Goal: Task Accomplishment & Management: Complete application form

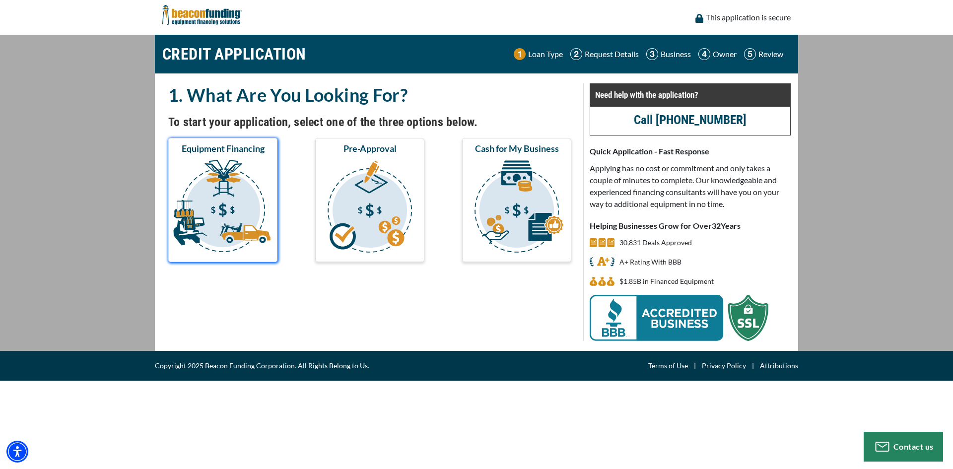
click at [223, 201] on img "submit" at bounding box center [222, 207] width 105 height 99
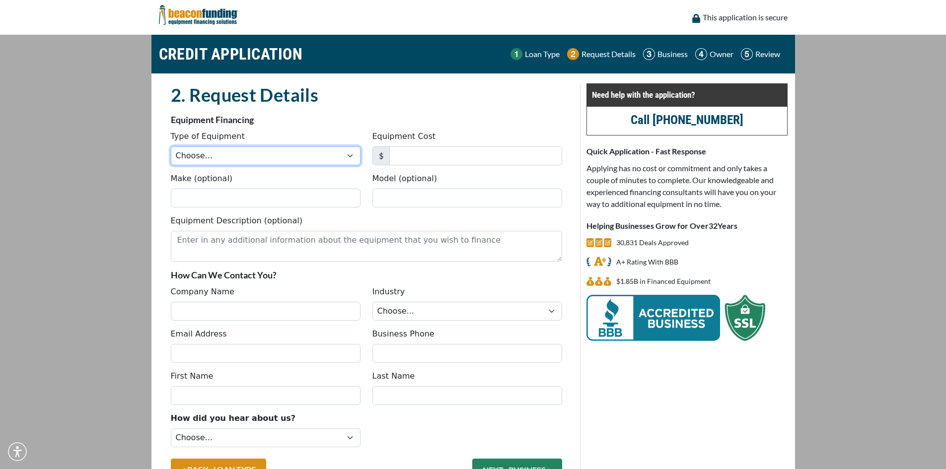
click at [247, 149] on select "Choose... Backhoe Boom/Bucket Truck Chipper Commercial Mower Crane DTG/DTF Prin…" at bounding box center [266, 155] width 190 height 19
select select "13"
click at [171, 146] on select "Choose... Backhoe Boom/Bucket Truck Chipper Commercial Mower Crane DTG/DTF Prin…" at bounding box center [266, 155] width 190 height 19
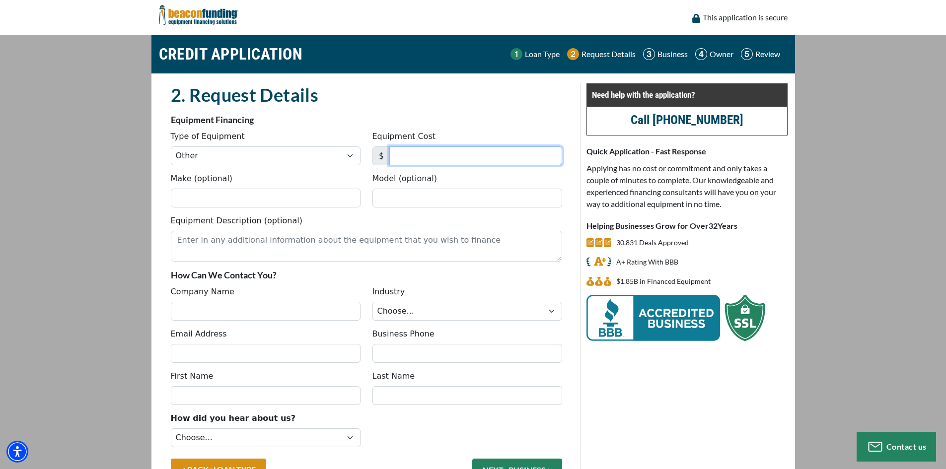
click at [407, 161] on input "Equipment Cost" at bounding box center [475, 155] width 173 height 19
type input "30,000"
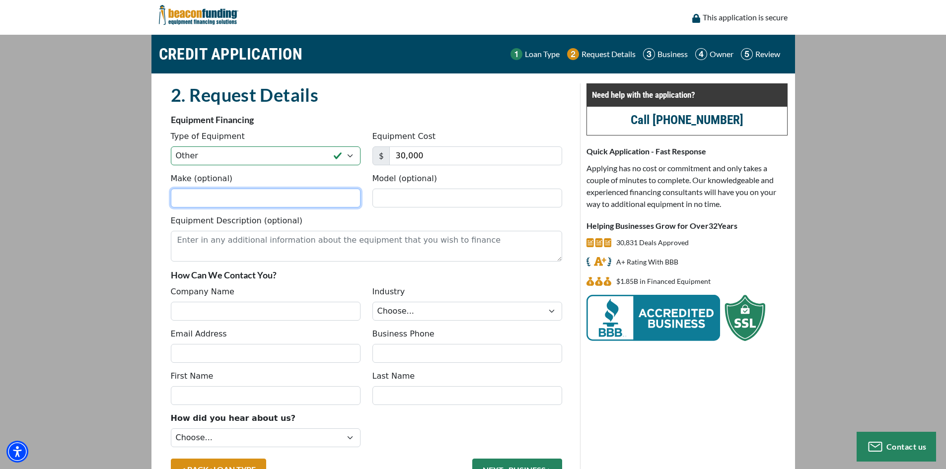
click at [282, 200] on input "Make (optional)" at bounding box center [266, 198] width 190 height 19
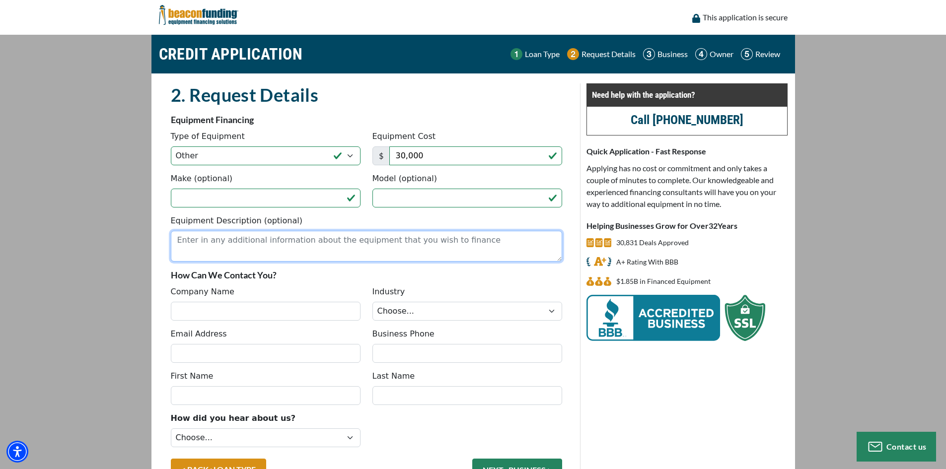
click at [298, 236] on textarea "Equipment Description (optional)" at bounding box center [366, 246] width 391 height 31
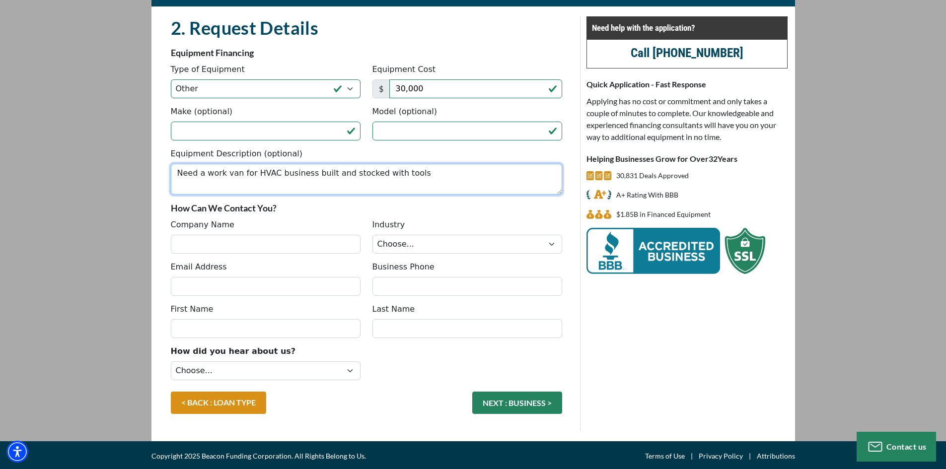
scroll to position [69, 0]
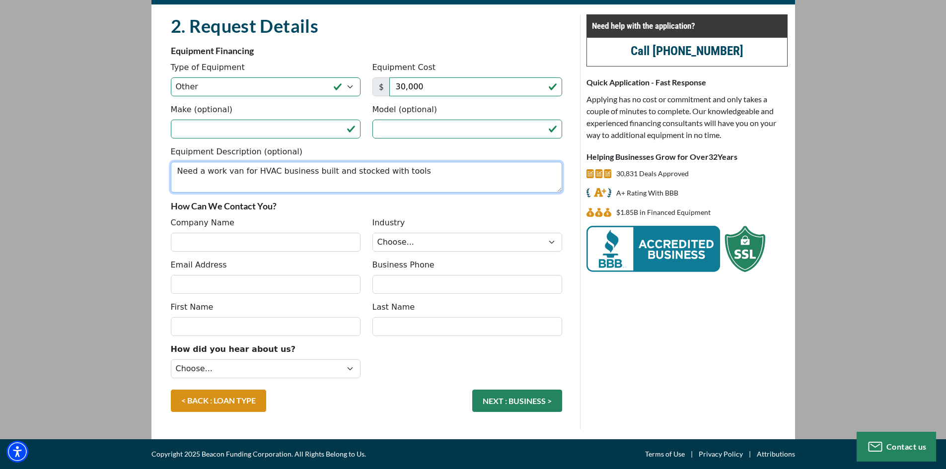
type textarea "Need a work van for HVAC business built and stocked with tools"
click at [285, 240] on input "Company Name" at bounding box center [266, 242] width 190 height 19
click at [274, 241] on input "Comfort First HVAC" at bounding box center [266, 242] width 190 height 19
type input "Comfort First HVAC LLC"
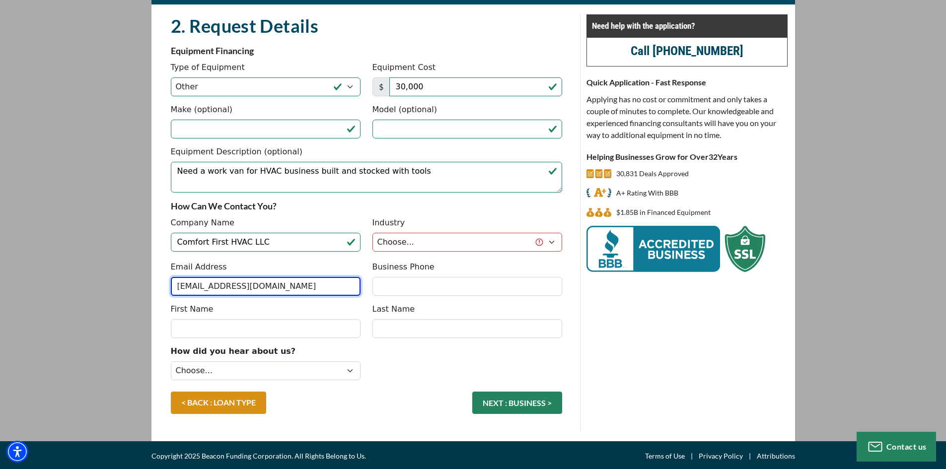
type input "service@comfortfirsthvacllc.com"
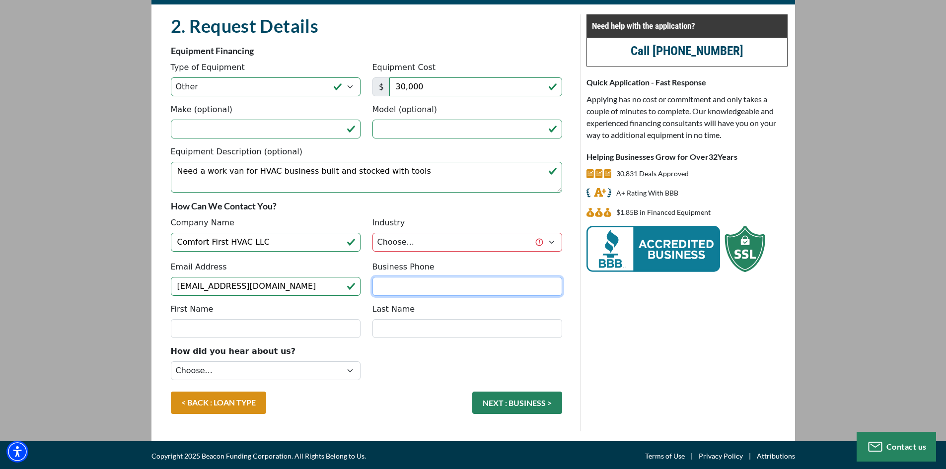
click at [467, 280] on input "Business Phone" at bounding box center [467, 286] width 190 height 19
type input "[PHONE_NUMBER]"
click at [464, 231] on div "Industry Choose... Towing Landscape/Hardscape Decorated Apparel Septic Light Co…" at bounding box center [467, 235] width 202 height 37
click at [467, 236] on select "Choose... Towing Landscape/Hardscape Decorated Apparel Septic Light Constructio…" at bounding box center [467, 242] width 190 height 19
click at [372, 233] on select "Choose... Towing Landscape/Hardscape Decorated Apparel Septic Light Constructio…" at bounding box center [467, 242] width 190 height 19
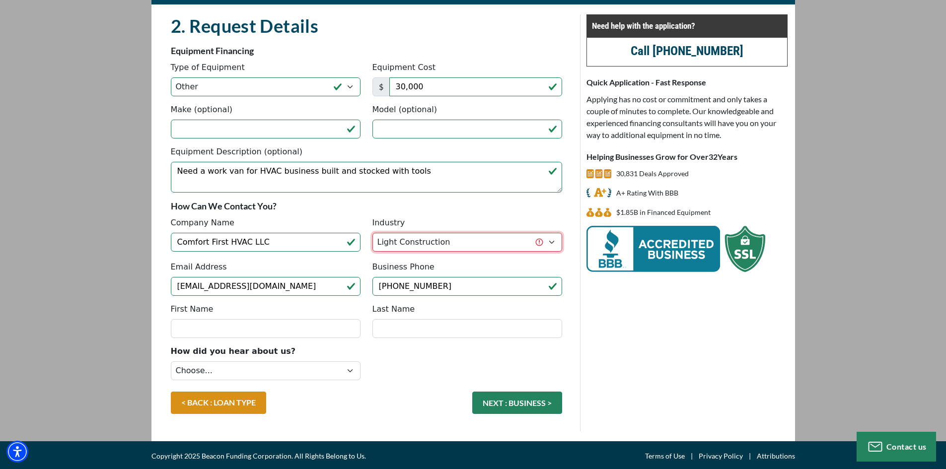
click at [470, 237] on select "Choose... Towing Landscape/Hardscape Decorated Apparel Septic Light Constructio…" at bounding box center [467, 242] width 190 height 19
select select "5"
click at [372, 233] on select "Choose... Towing Landscape/Hardscape Decorated Apparel Septic Light Constructio…" at bounding box center [467, 242] width 190 height 19
click at [448, 207] on p "How Can We Contact You?" at bounding box center [366, 206] width 391 height 12
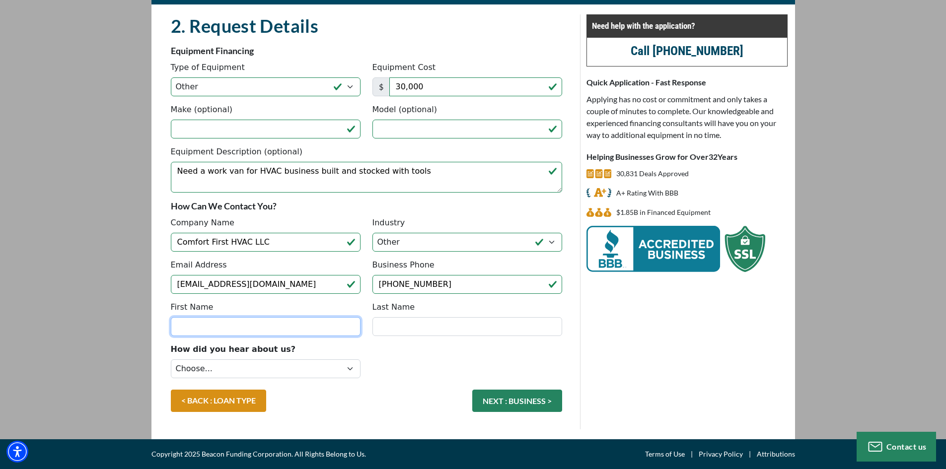
click at [319, 328] on input "First Name" at bounding box center [266, 326] width 190 height 19
type input "[PERSON_NAME]"
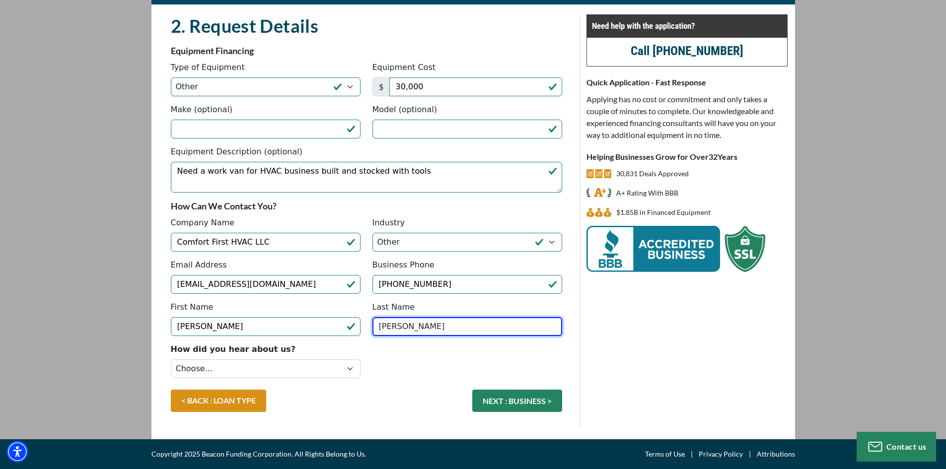
type input "[PERSON_NAME]"
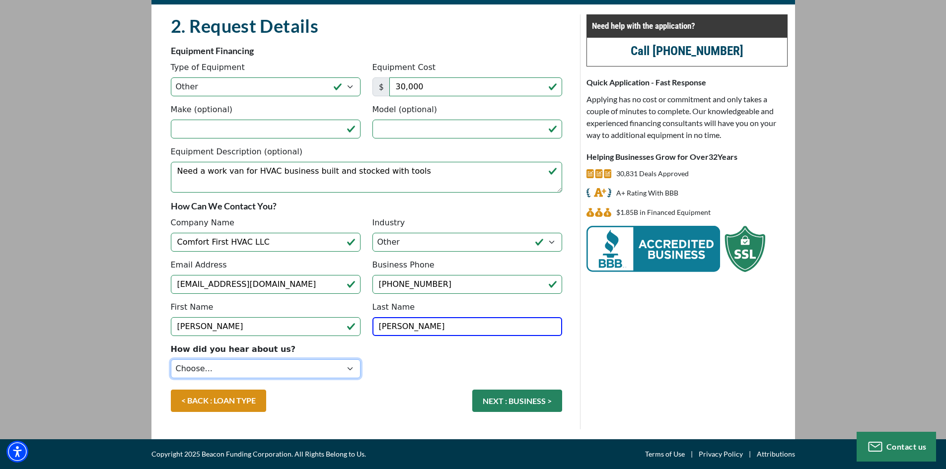
click at [240, 367] on select "Choose... Internet Search Vendor Referral Word of Mouth Client Referral Email E…" at bounding box center [266, 368] width 190 height 19
select select "14"
click at [171, 359] on select "Choose... Internet Search Vendor Referral Word of Mouth Client Referral Email E…" at bounding box center [266, 368] width 190 height 19
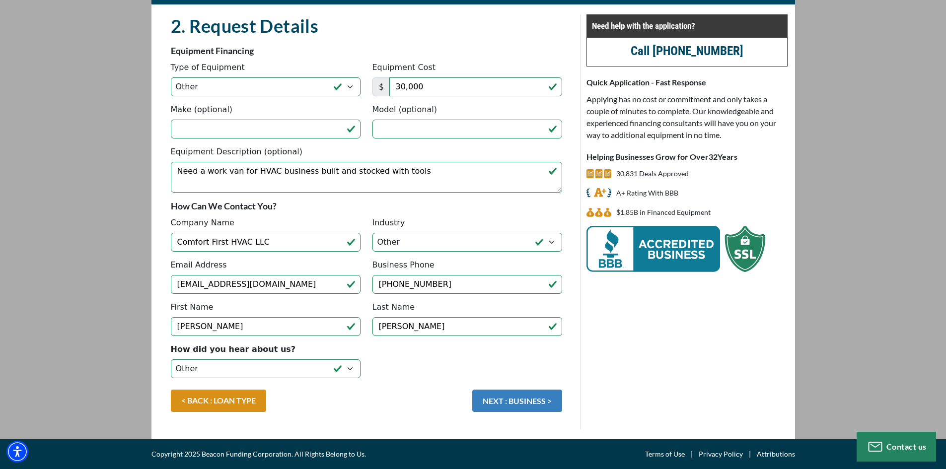
click at [516, 398] on button "NEXT : BUSINESS >" at bounding box center [517, 401] width 90 height 22
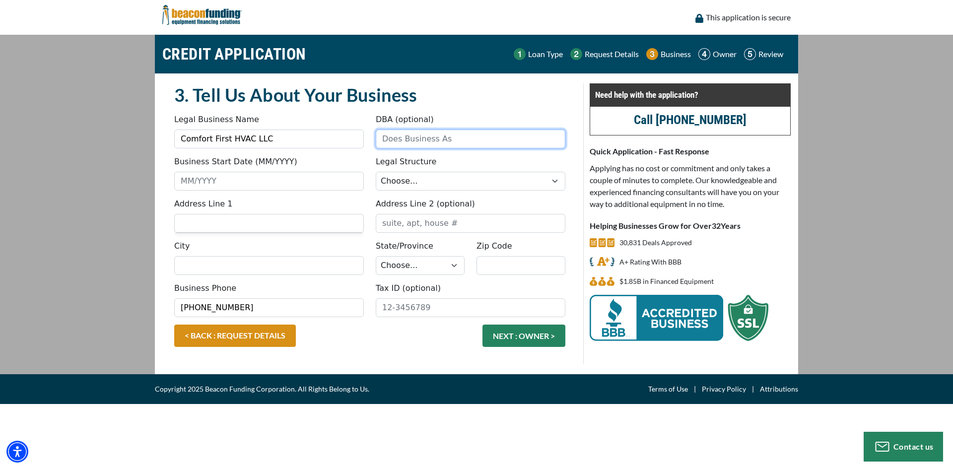
click at [446, 140] on input "DBA (optional)" at bounding box center [471, 139] width 190 height 19
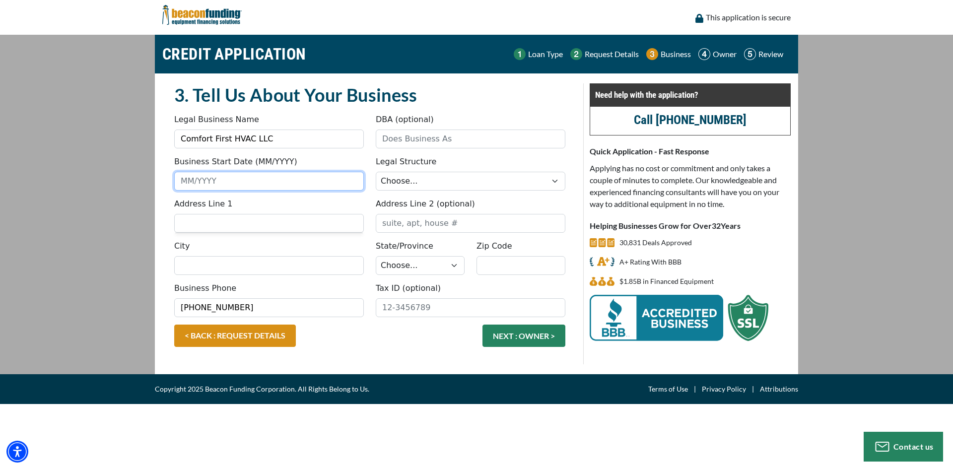
click at [286, 181] on input "Business Start Date (MM/YYYY)" at bounding box center [269, 181] width 190 height 19
type input "0"
type input "09/2025"
click at [418, 172] on div "Legal Structure Choose... Corporation LLC LLP Municipality Non-Profit Partnersh…" at bounding box center [471, 173] width 202 height 35
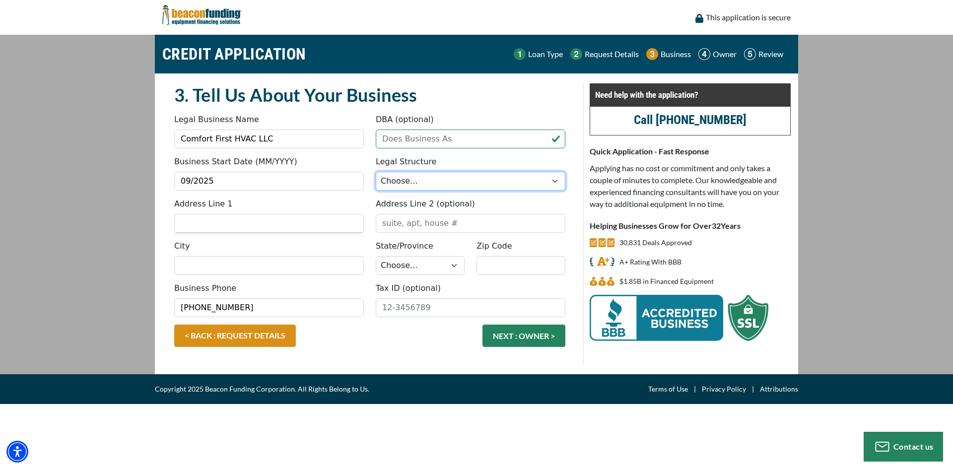
click at [417, 182] on select "Choose... Corporation LLC LLP Municipality Non-Profit Partnership Proprietorship" at bounding box center [471, 181] width 190 height 19
select select "2"
click at [376, 172] on select "Choose... Corporation LLC LLP Municipality Non-Profit Partnership Proprietorship" at bounding box center [471, 181] width 190 height 19
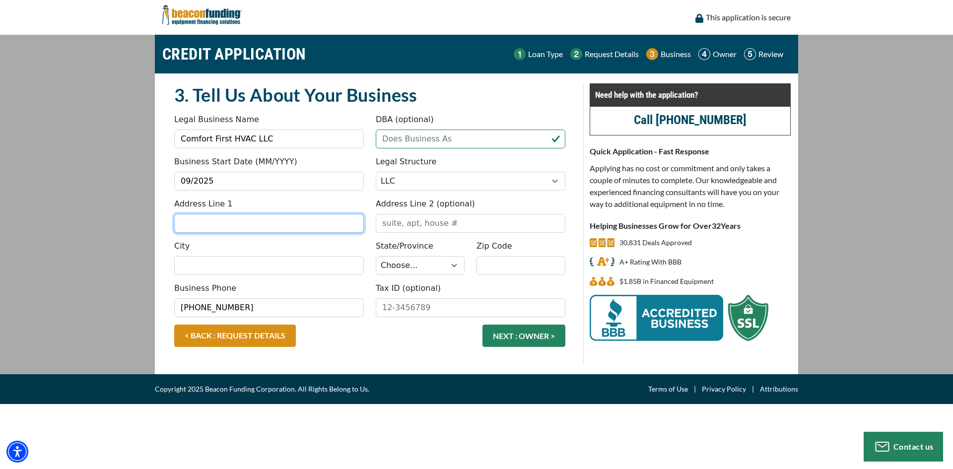
click at [283, 227] on input "Address Line 1" at bounding box center [269, 223] width 190 height 19
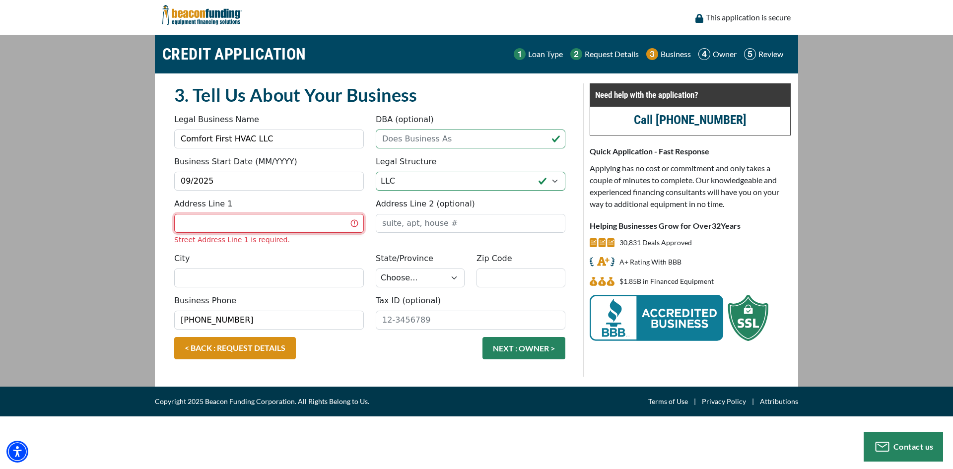
click at [278, 224] on input "Address Line 1" at bounding box center [269, 223] width 190 height 19
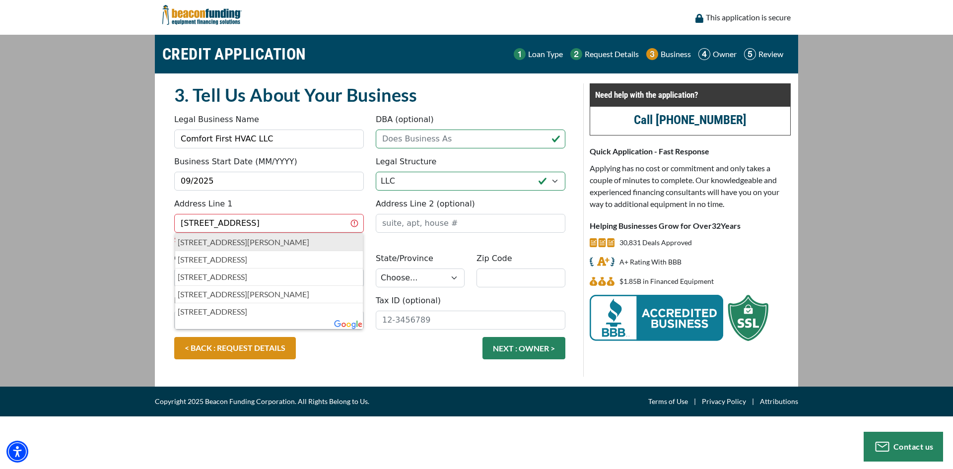
click at [316, 244] on p "1071 Hickory Street, Saint Stephen, SC, USA" at bounding box center [269, 242] width 183 height 12
type input "[STREET_ADDRESS]"
type input "Saint Stephen"
select select "42"
type input "29479"
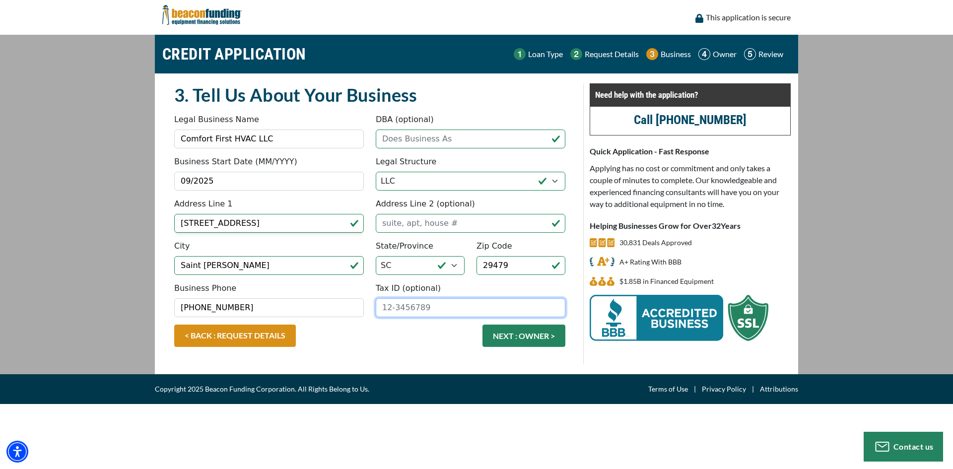
click at [431, 311] on input "Tax ID (optional)" at bounding box center [471, 307] width 190 height 19
click at [423, 309] on input "Tax ID (optional)" at bounding box center [471, 307] width 190 height 19
click at [421, 337] on div "< BACK : REQUEST DETAILS NEXT : OWNER >" at bounding box center [369, 341] width 403 height 32
click at [520, 333] on button "NEXT : OWNER >" at bounding box center [523, 336] width 83 height 22
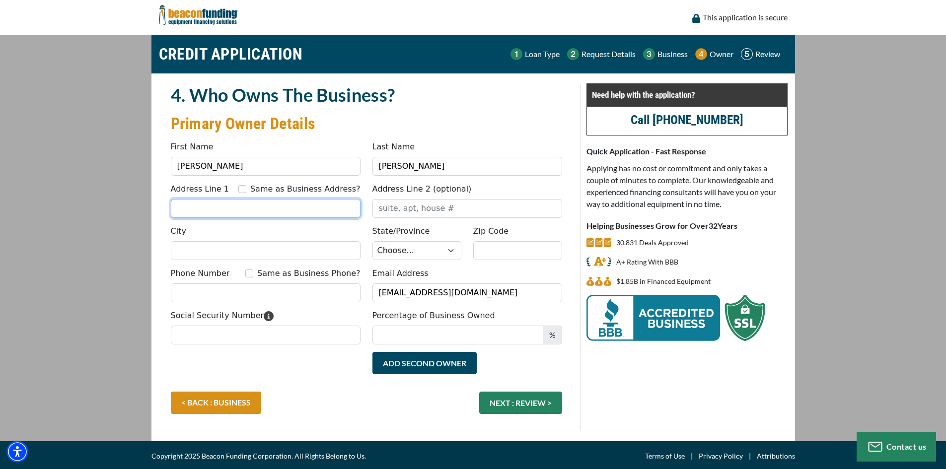
click at [257, 210] on input "Address Line 1" at bounding box center [266, 208] width 190 height 19
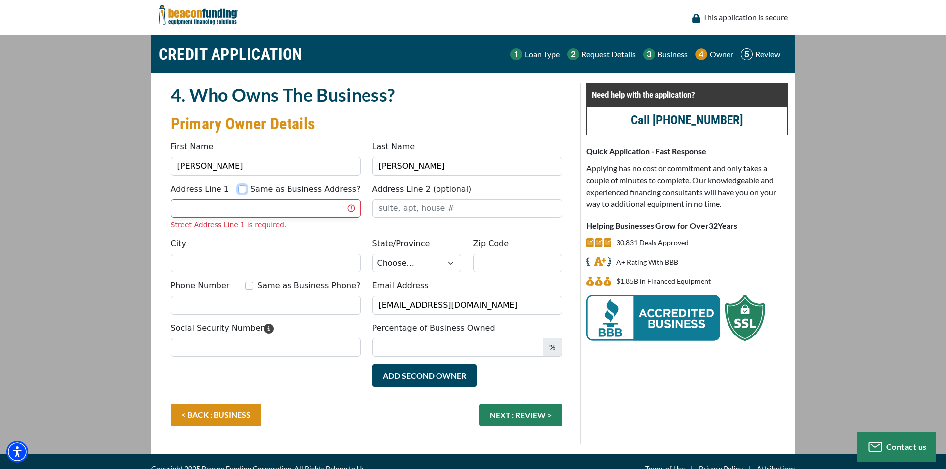
click at [246, 188] on input "Same as Business Address?" at bounding box center [242, 189] width 8 height 8
checkbox input "true"
type input "1071 Hickory Street"
type input "Saint Stephen"
select select "42"
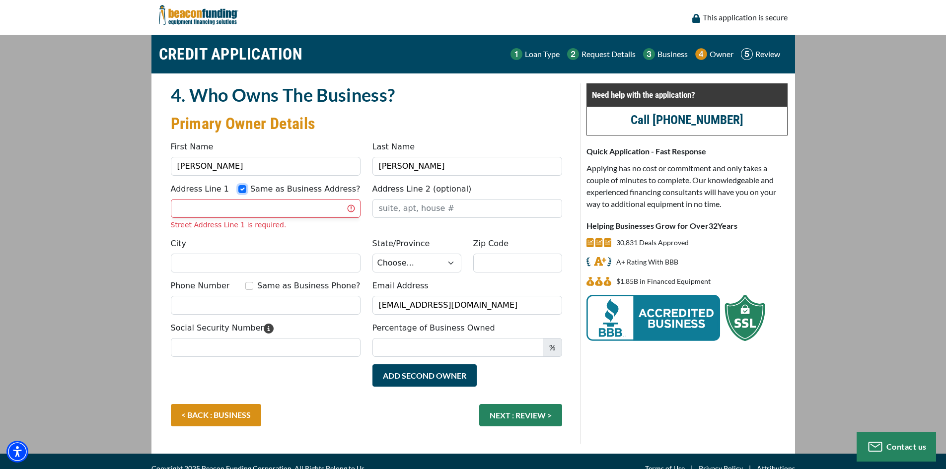
type input "29479"
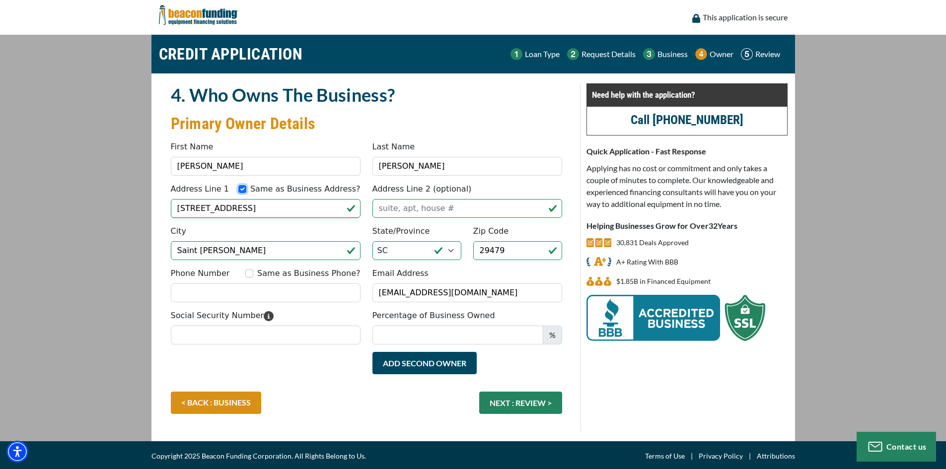
scroll to position [2, 0]
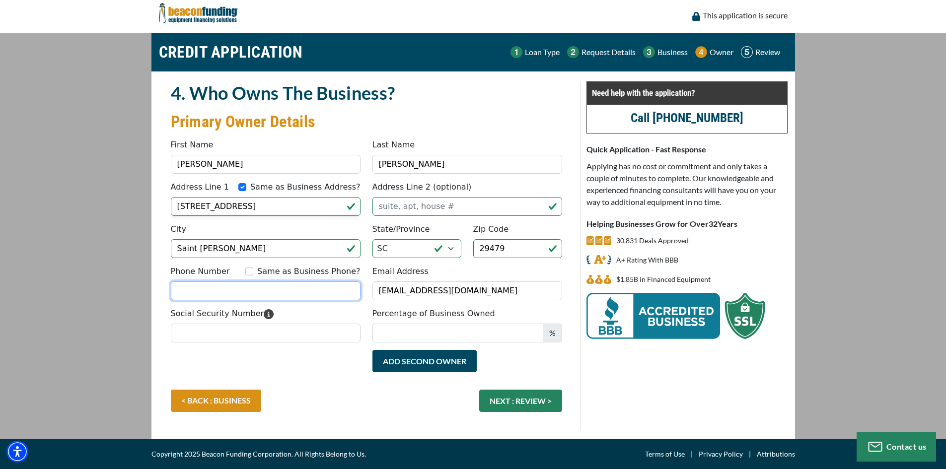
click at [310, 289] on input "Phone Number" at bounding box center [266, 290] width 190 height 19
click at [270, 271] on div "Same as Business Phone?" at bounding box center [302, 272] width 115 height 12
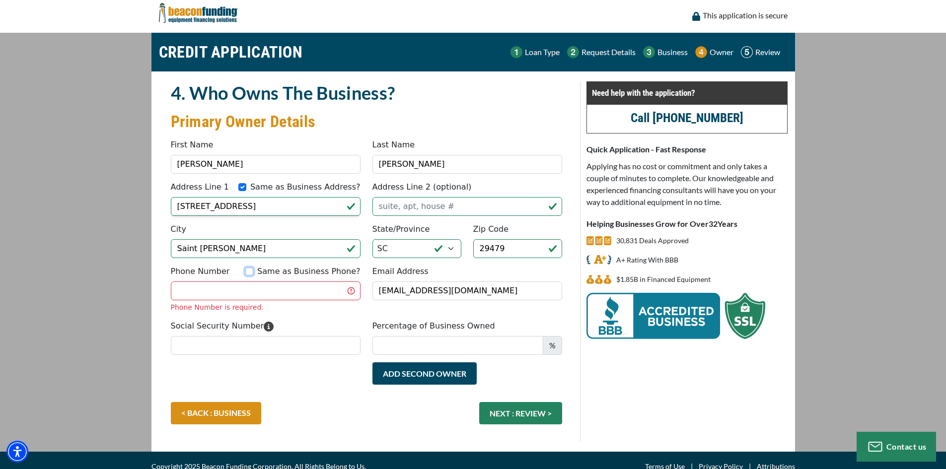
click at [253, 271] on input "Same as Business Phone?" at bounding box center [249, 272] width 8 height 8
checkbox input "true"
type input "[PHONE_NUMBER]"
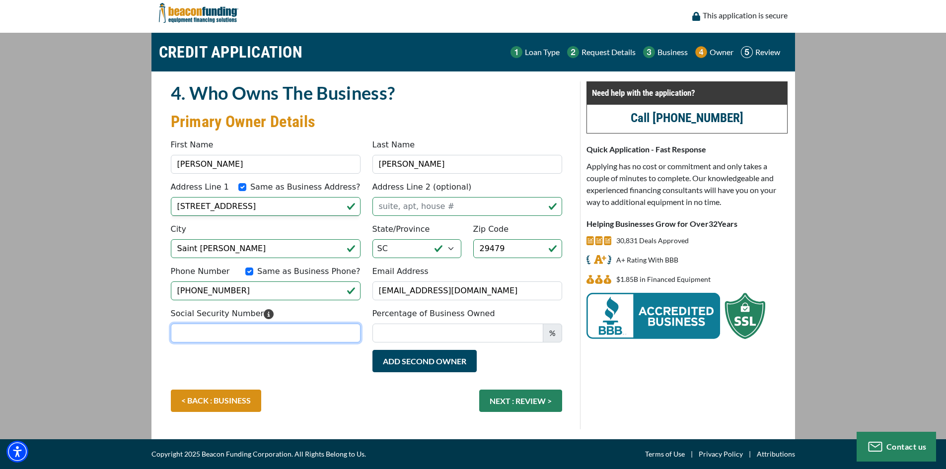
click at [304, 331] on input "Social Security Number" at bounding box center [266, 333] width 190 height 19
type input "654-05-7670"
click at [452, 332] on input "Percentage of Business Owned" at bounding box center [457, 333] width 171 height 19
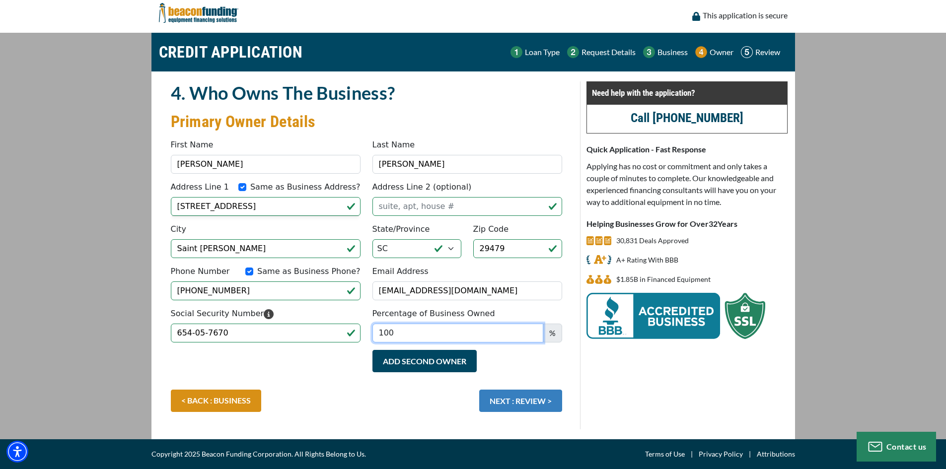
type input "100"
click at [541, 402] on button "NEXT : REVIEW >" at bounding box center [520, 401] width 83 height 22
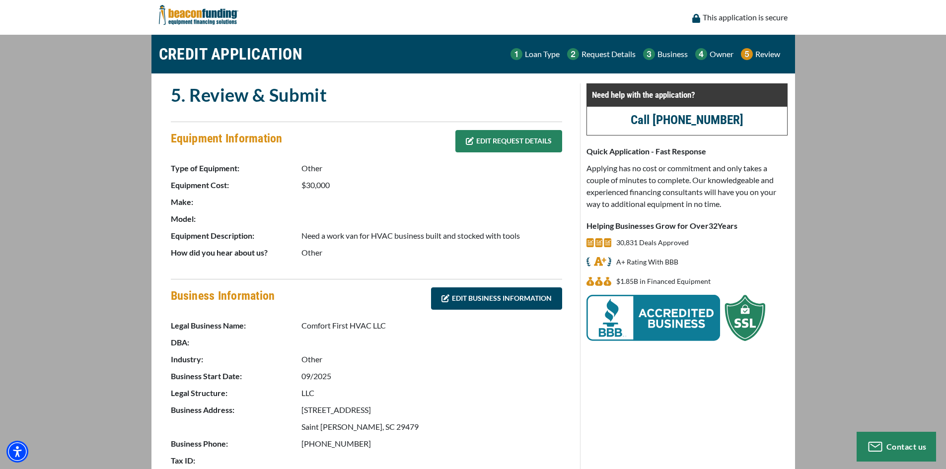
click at [505, 147] on link "EDIT REQUEST DETAILS" at bounding box center [508, 141] width 107 height 22
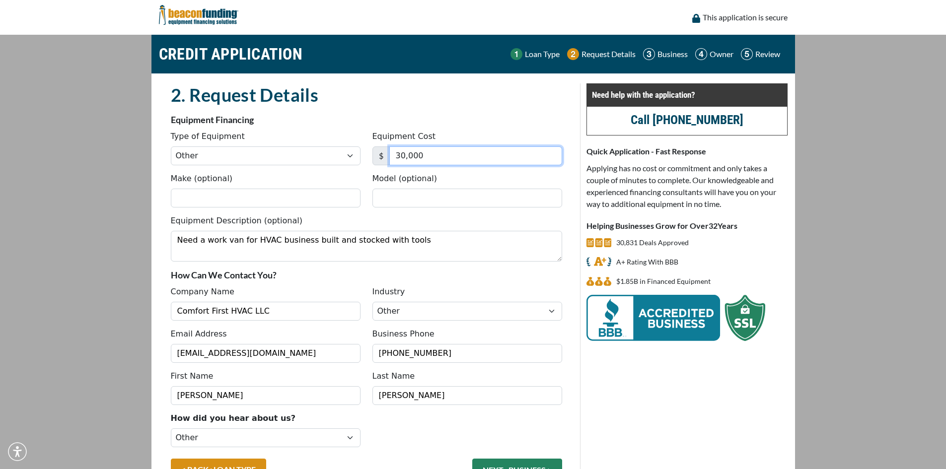
drag, startPoint x: 456, startPoint y: 157, endPoint x: 375, endPoint y: 151, distance: 81.6
click at [375, 151] on div "$ 30,000" at bounding box center [467, 155] width 190 height 19
type input "40,000"
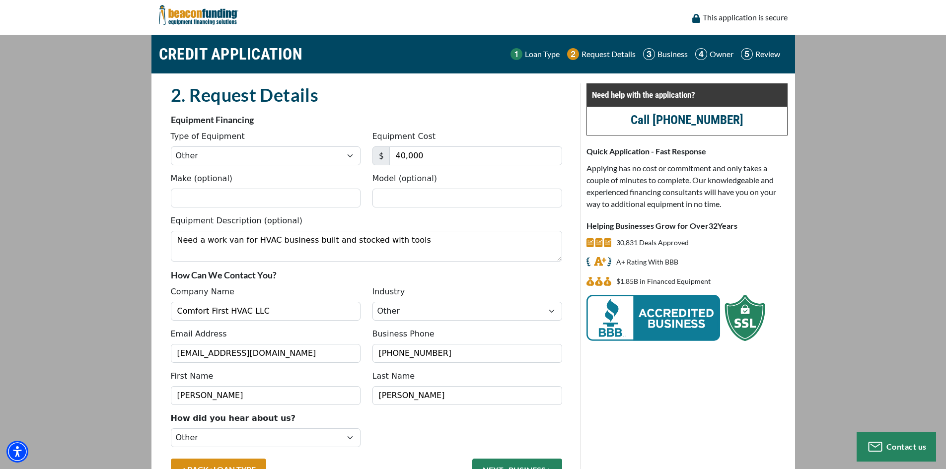
click at [533, 109] on div "2. Request Details" at bounding box center [366, 98] width 403 height 30
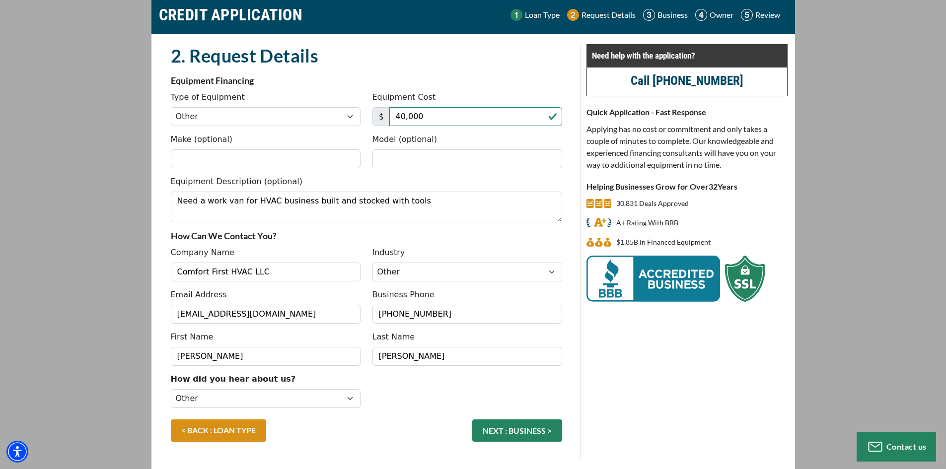
scroll to position [69, 0]
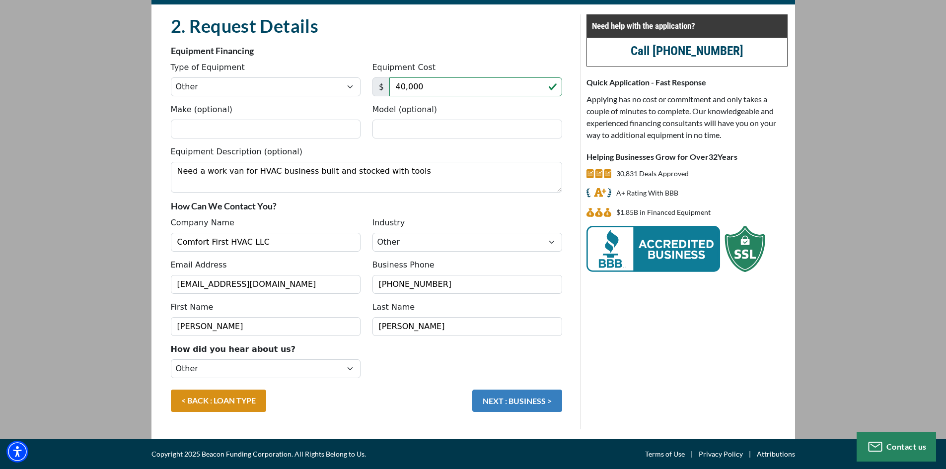
click at [527, 399] on button "NEXT : BUSINESS >" at bounding box center [517, 401] width 90 height 22
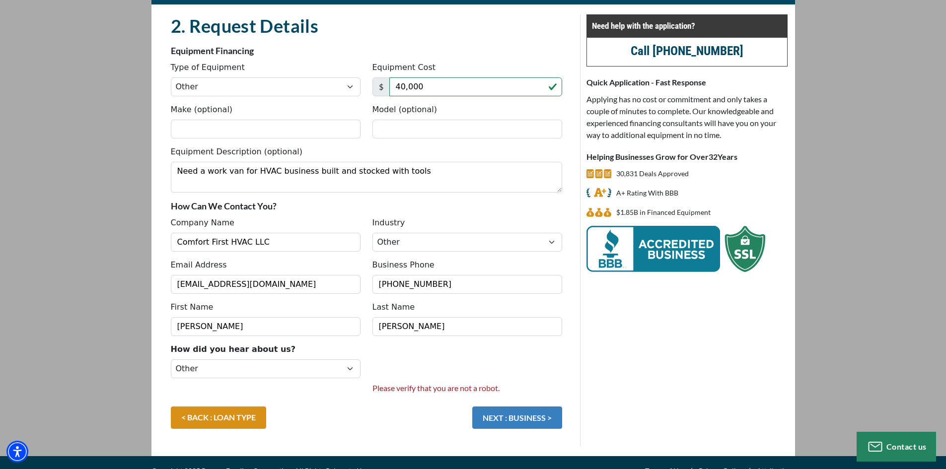
click at [537, 419] on button "NEXT : BUSINESS >" at bounding box center [517, 417] width 90 height 22
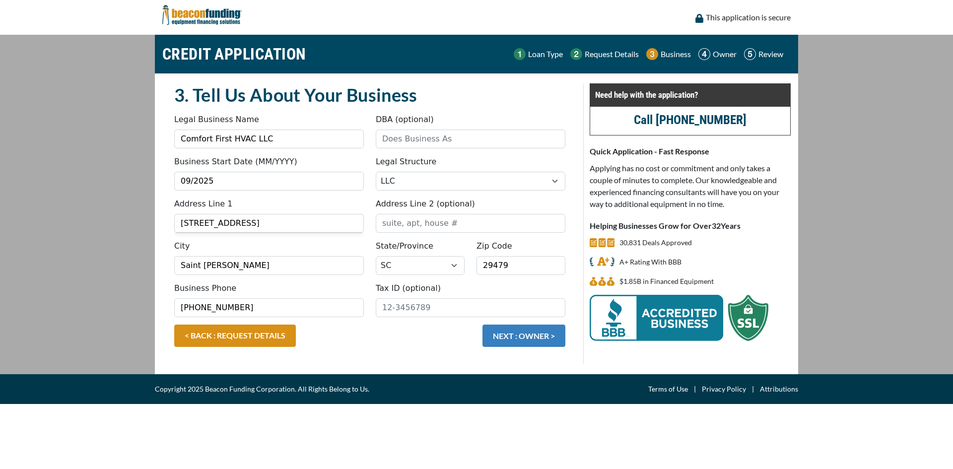
click at [546, 337] on button "NEXT : OWNER >" at bounding box center [523, 336] width 83 height 22
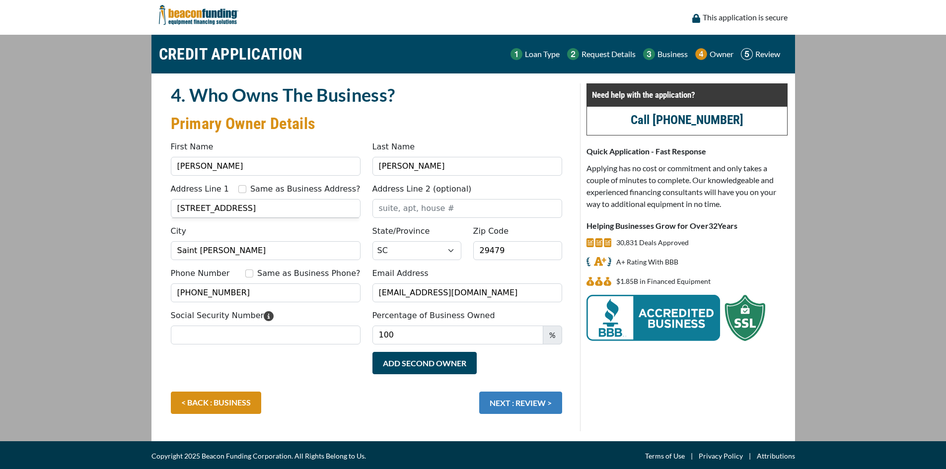
click at [513, 404] on button "NEXT : REVIEW >" at bounding box center [520, 403] width 83 height 22
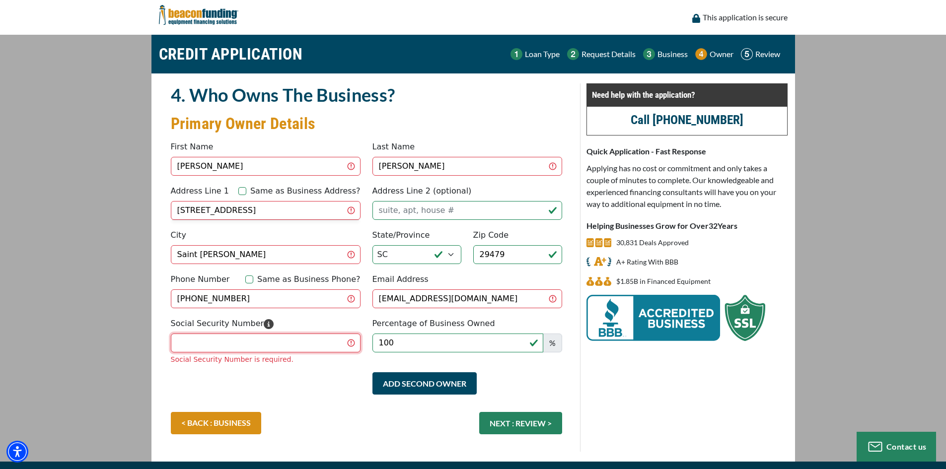
click at [291, 334] on input "Social Security Number" at bounding box center [266, 343] width 190 height 19
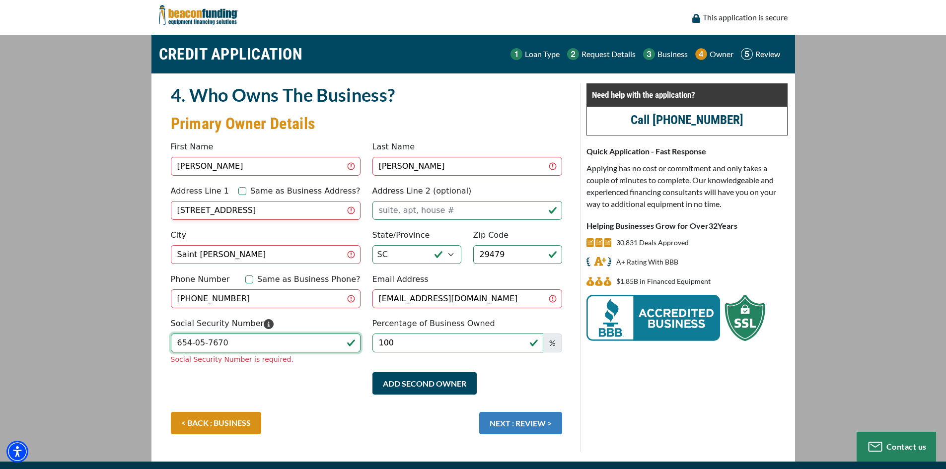
type input "654-05-7670"
click at [524, 421] on div "< BACK : BUSINESS NEXT : REVIEW >" at bounding box center [366, 428] width 403 height 32
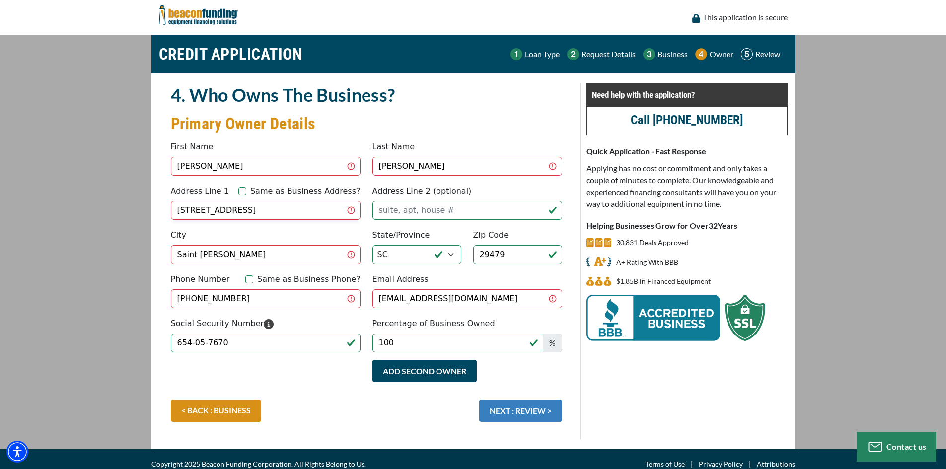
click at [523, 403] on button "NEXT : REVIEW >" at bounding box center [520, 411] width 83 height 22
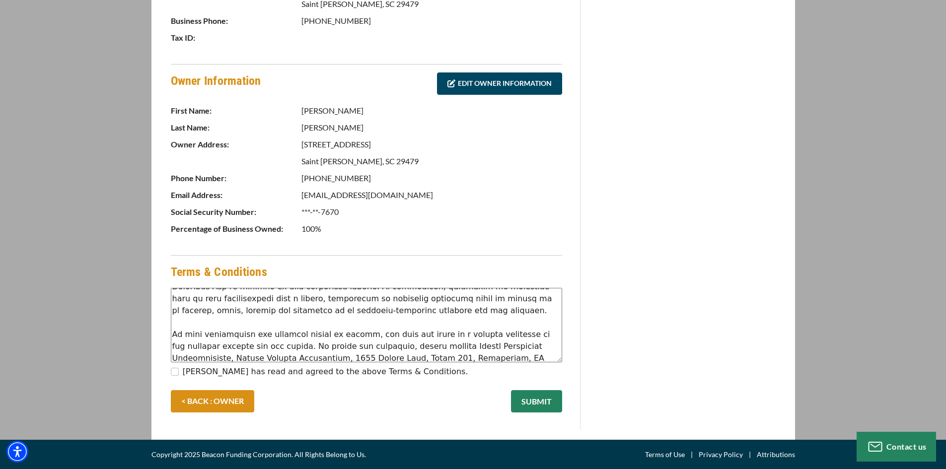
scroll to position [149, 0]
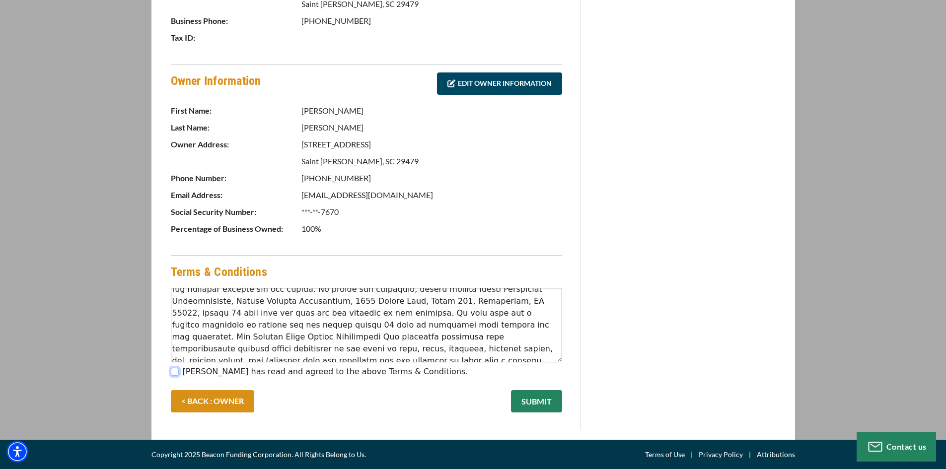
click at [174, 368] on input "Vincent Korzeniowski has read and agreed to the above Terms & Conditions." at bounding box center [175, 372] width 8 height 8
checkbox input "true"
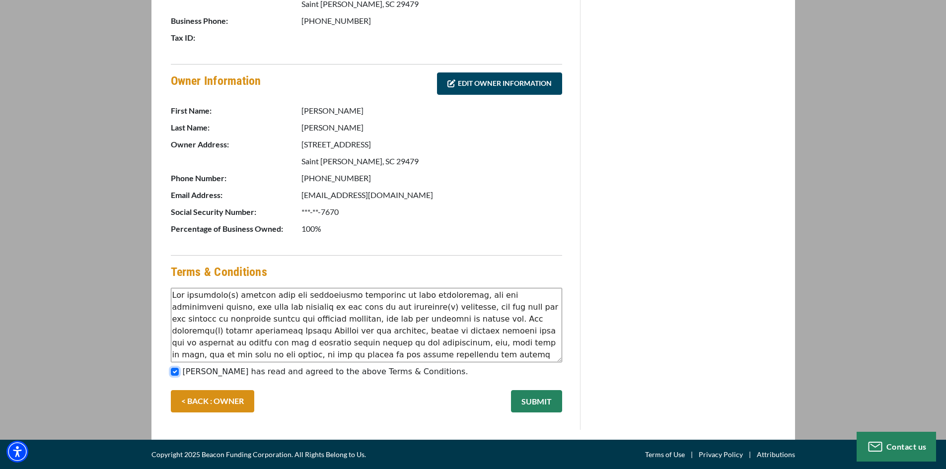
scroll to position [50, 0]
click at [544, 401] on button "SUBMIT" at bounding box center [536, 401] width 51 height 22
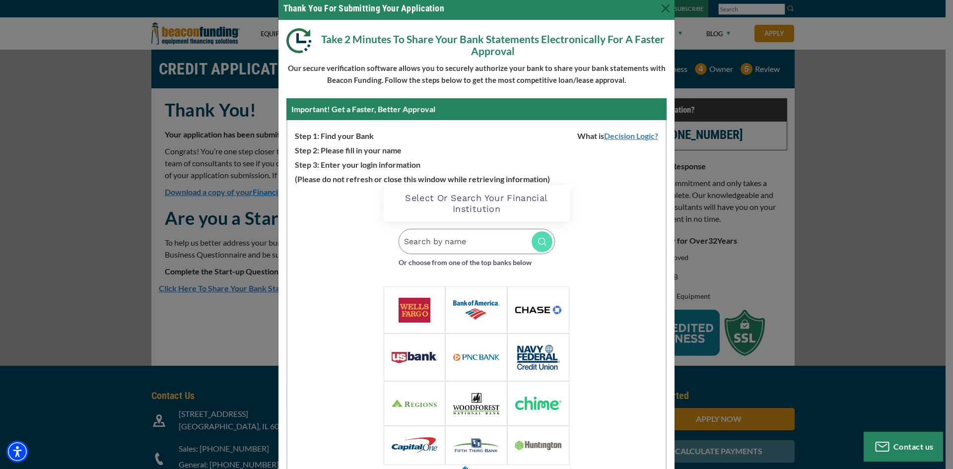
scroll to position [69, 0]
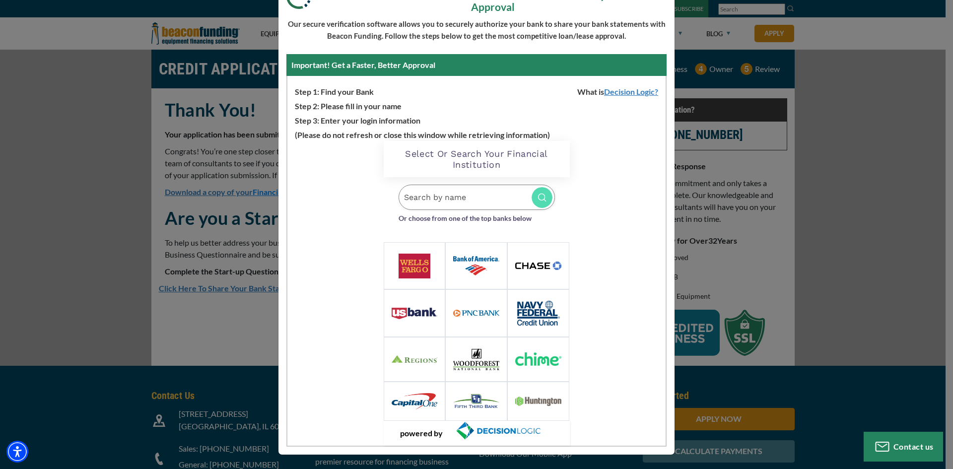
click at [471, 193] on input "Search by name" at bounding box center [477, 197] width 156 height 25
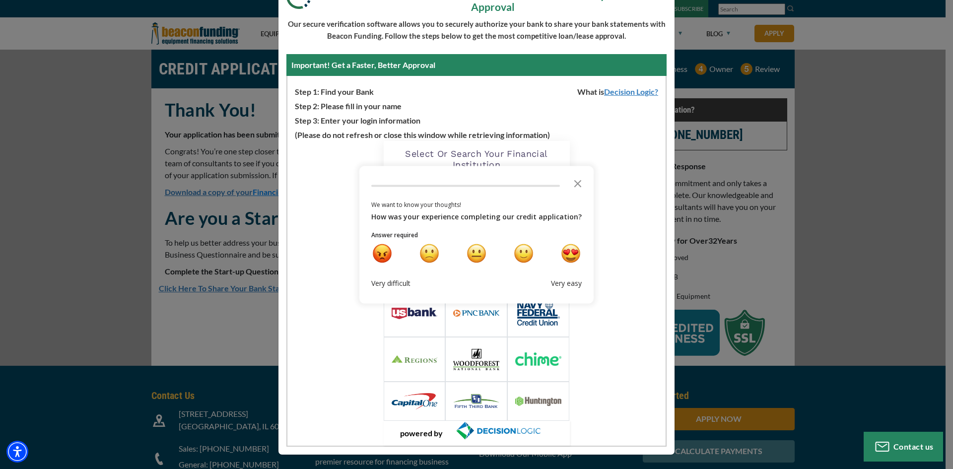
scroll to position [0, 0]
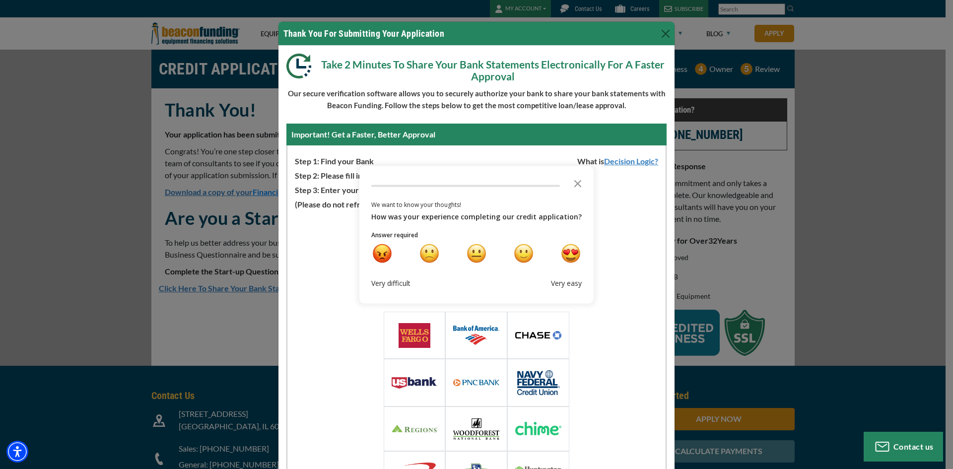
click at [490, 177] on div "We want to know your thoughts! How was your experience completing our credit ap…" at bounding box center [476, 234] width 234 height 137
click at [579, 185] on icon "Close the survey" at bounding box center [578, 183] width 20 height 20
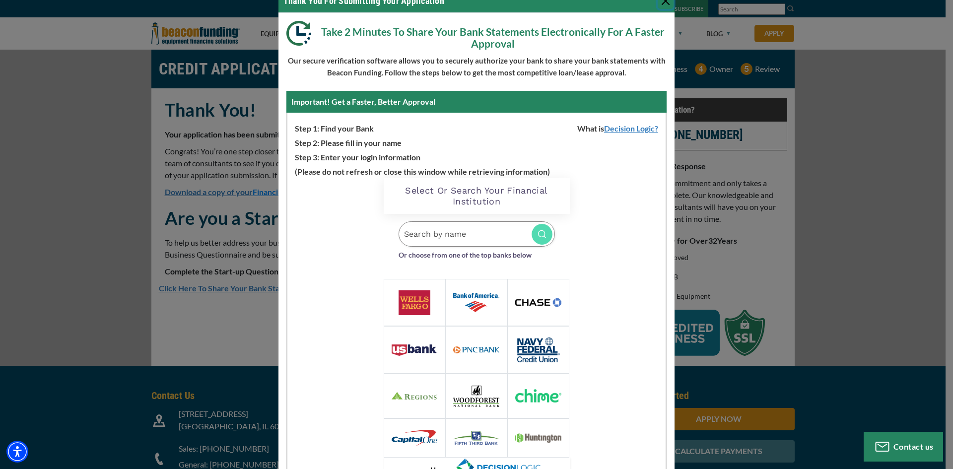
scroll to position [50, 0]
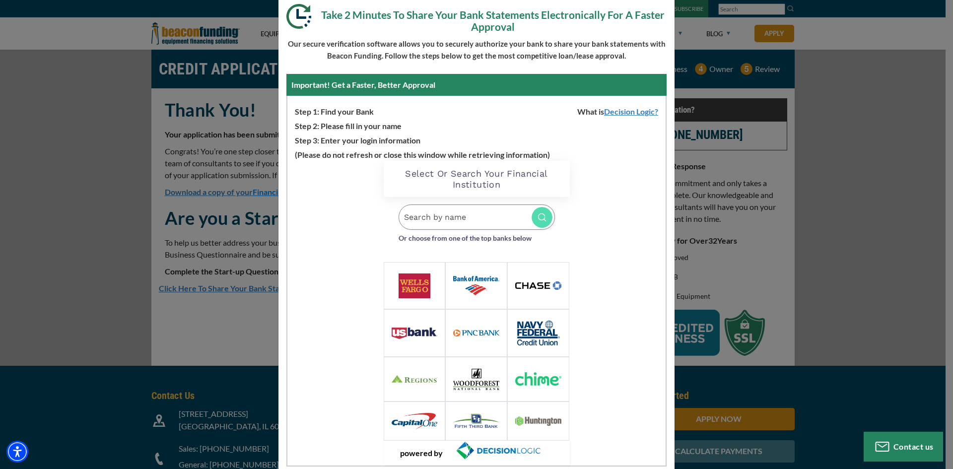
click at [480, 223] on input "Search by name" at bounding box center [477, 216] width 156 height 25
type input "Bluevin"
click at [475, 241] on p "Bluevine" at bounding box center [497, 237] width 103 height 9
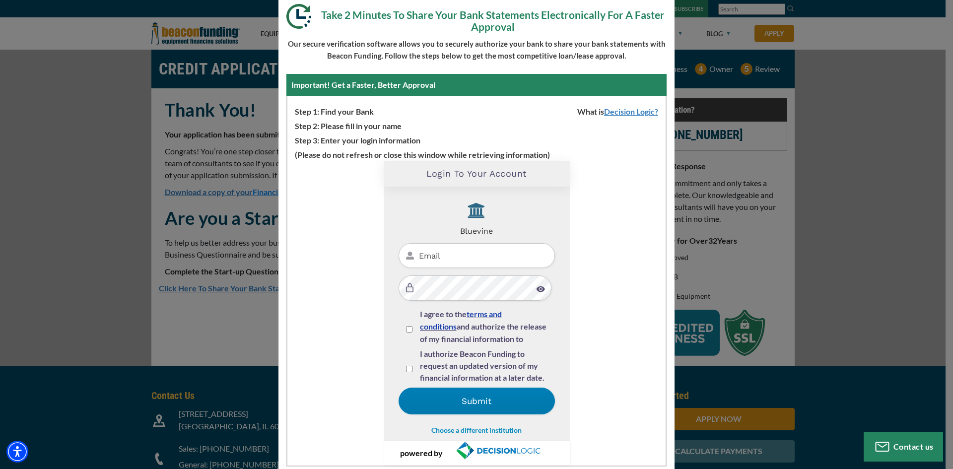
click at [444, 254] on input "Email" at bounding box center [477, 255] width 156 height 25
type input "[EMAIL_ADDRESS][DOMAIN_NAME]"
click at [406, 328] on input "I agree to the terms and conditions and authorize the release of my financial i…" at bounding box center [409, 329] width 6 height 6
checkbox input "true"
click at [406, 369] on input "I authorize Beacon Funding to request an updated version of my financial inform…" at bounding box center [409, 369] width 6 height 6
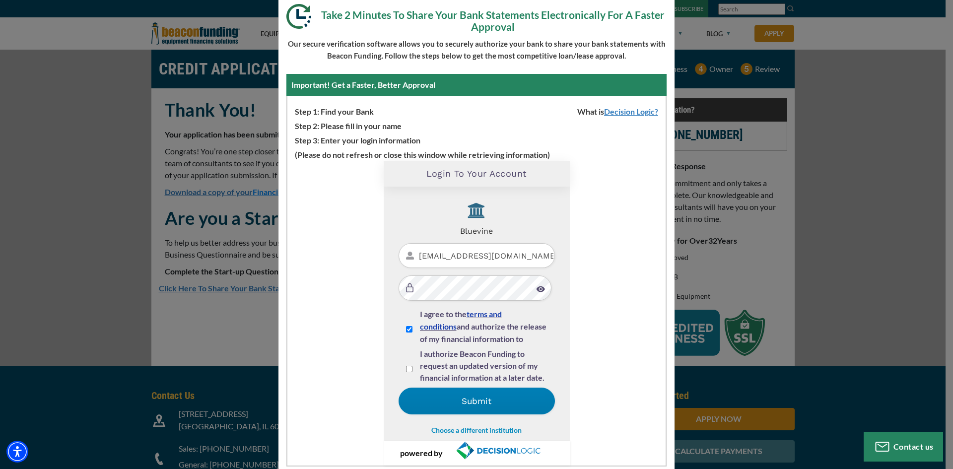
checkbox input "true"
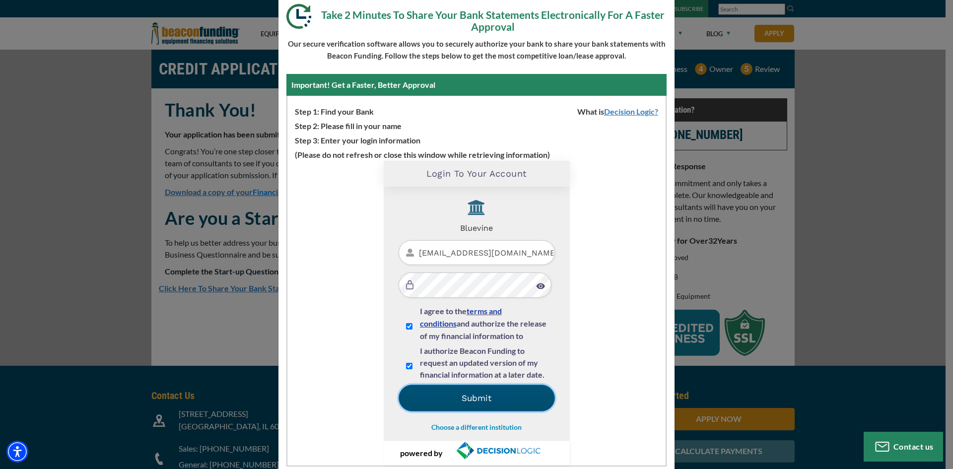
click at [491, 399] on button "Submit" at bounding box center [477, 398] width 156 height 27
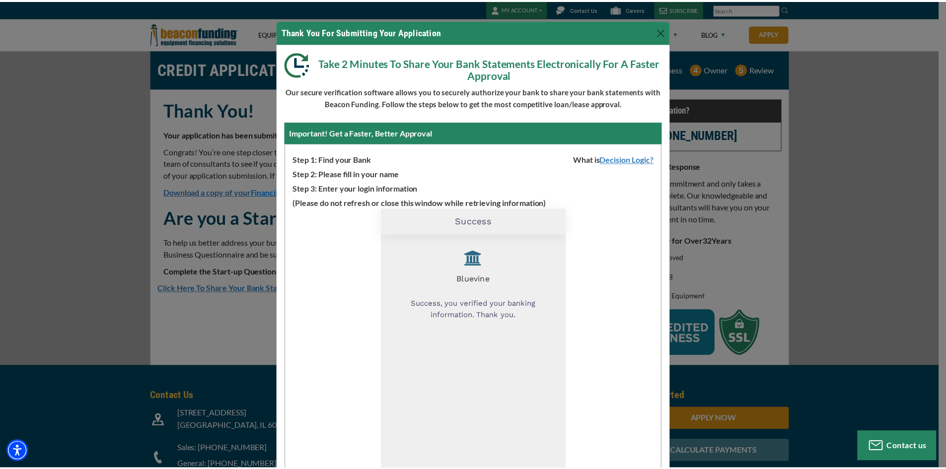
scroll to position [0, 0]
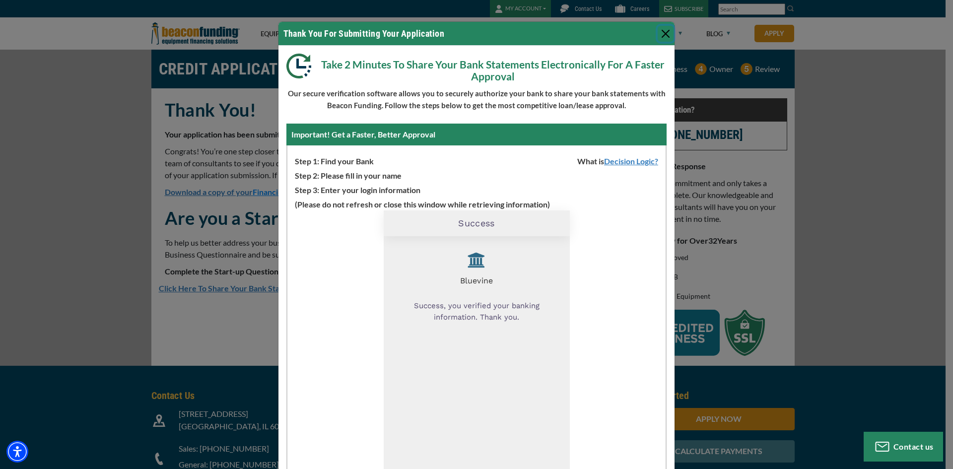
click at [661, 33] on button "Close" at bounding box center [666, 34] width 16 height 16
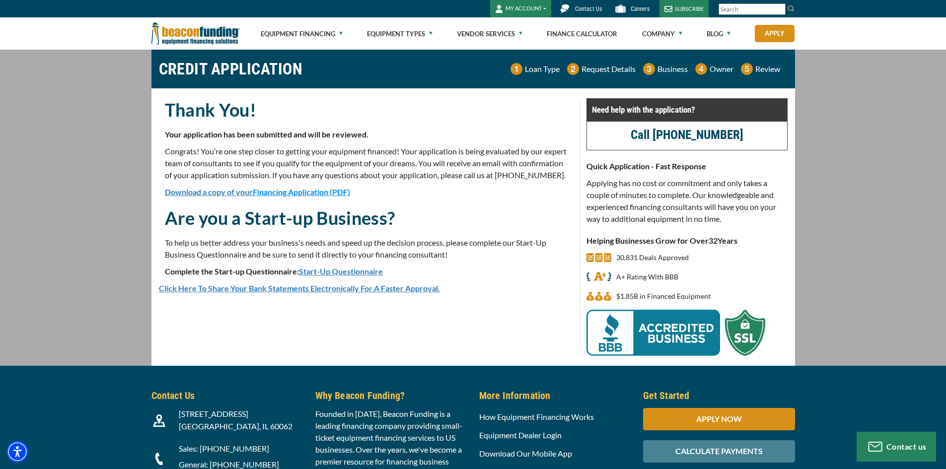
click at [356, 276] on link "Start-Up Questionnaire" at bounding box center [341, 271] width 84 height 9
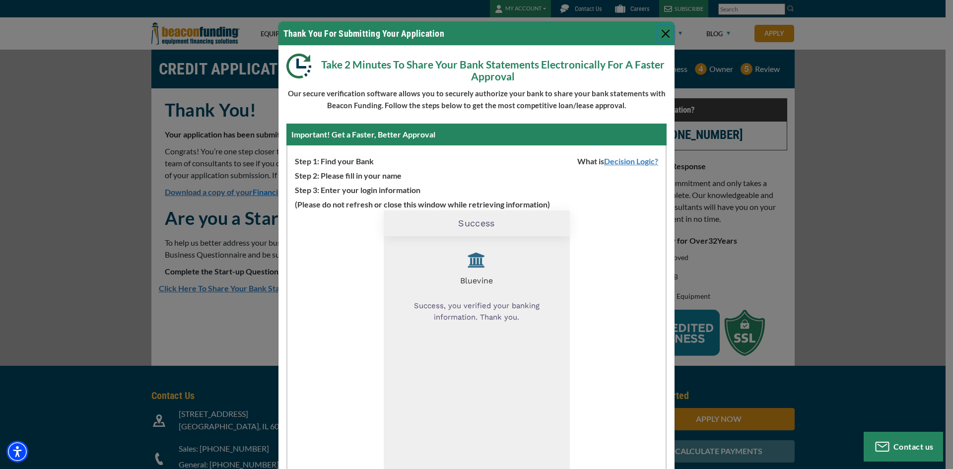
click at [660, 35] on button "Close" at bounding box center [666, 34] width 16 height 16
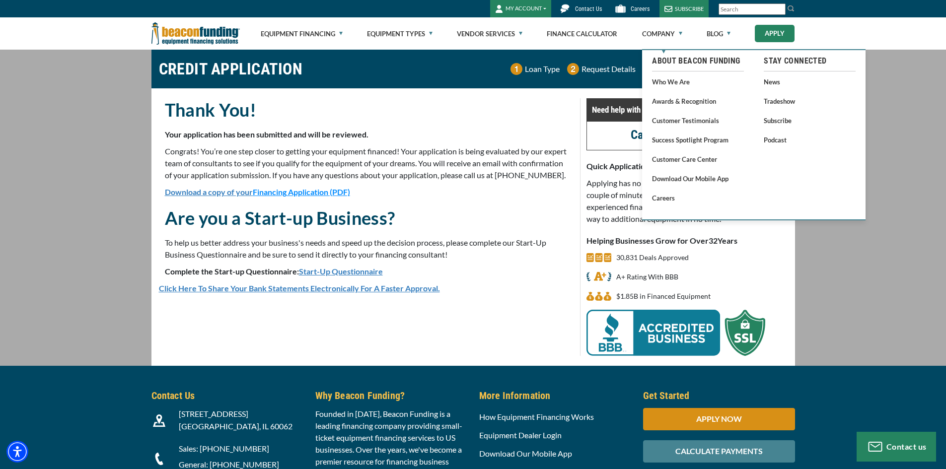
click at [770, 36] on link "Apply" at bounding box center [774, 33] width 40 height 17
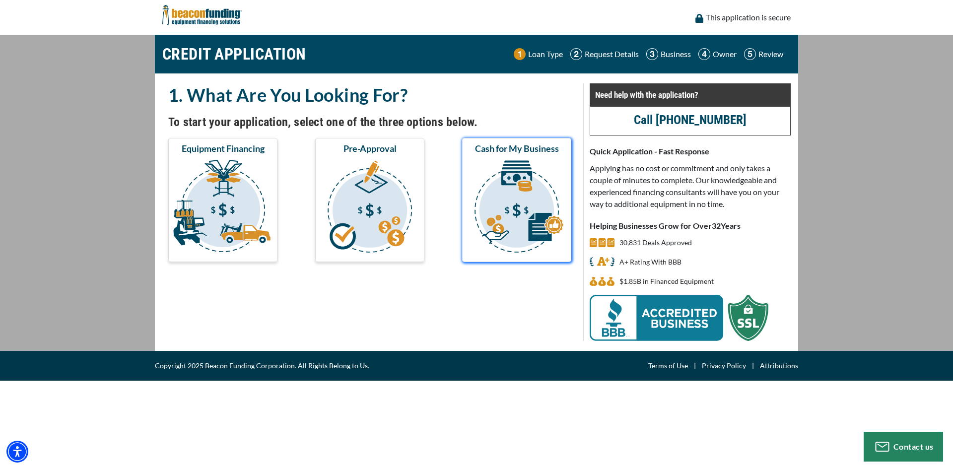
click at [525, 202] on img "submit" at bounding box center [516, 207] width 105 height 99
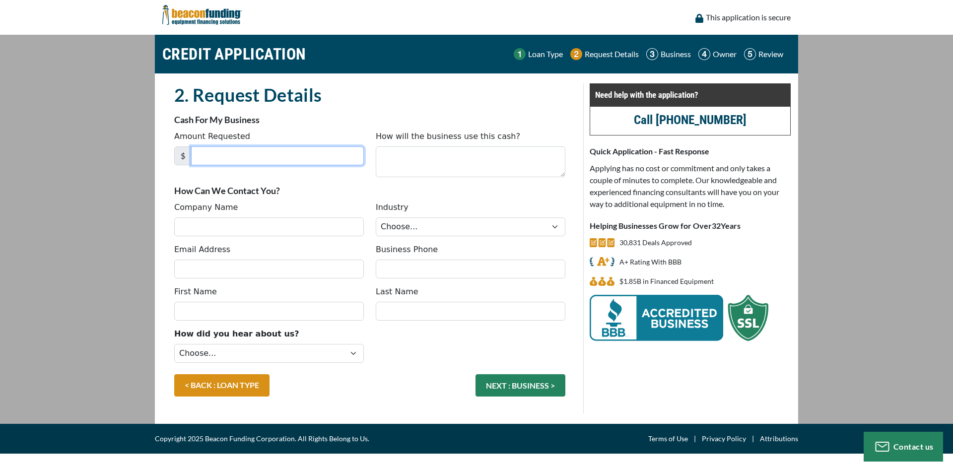
click at [279, 148] on input "Amount Requested" at bounding box center [277, 155] width 173 height 19
type input "100,000"
click at [462, 163] on textarea "How will the business use this cash?" at bounding box center [471, 161] width 190 height 31
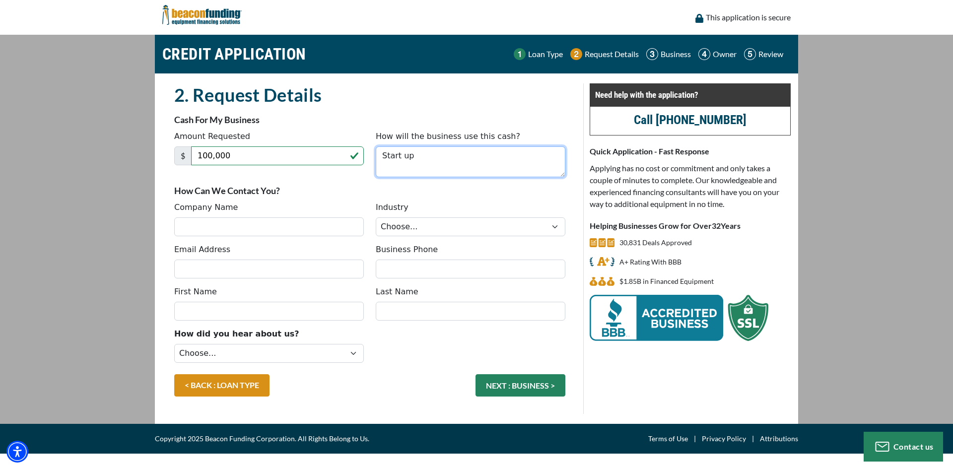
type textarea "Start up"
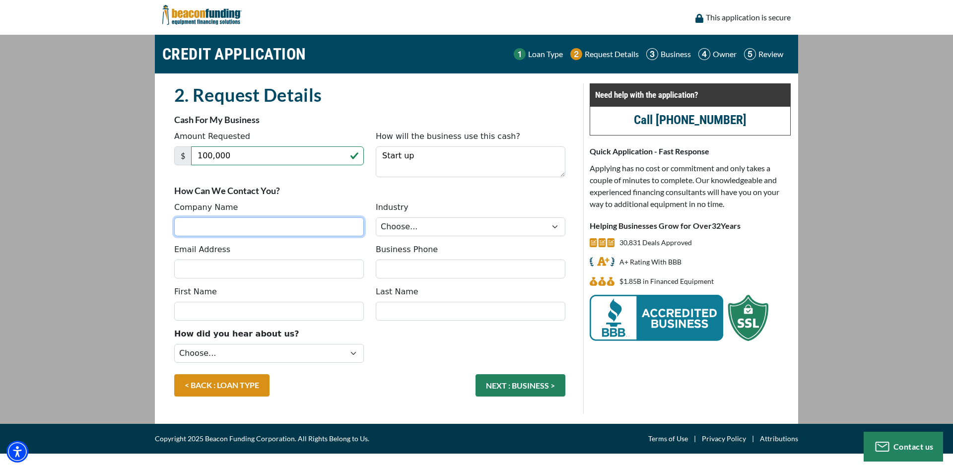
click at [289, 229] on input "Company Name" at bounding box center [269, 226] width 190 height 19
type input "Comfort First HVAC LLC"
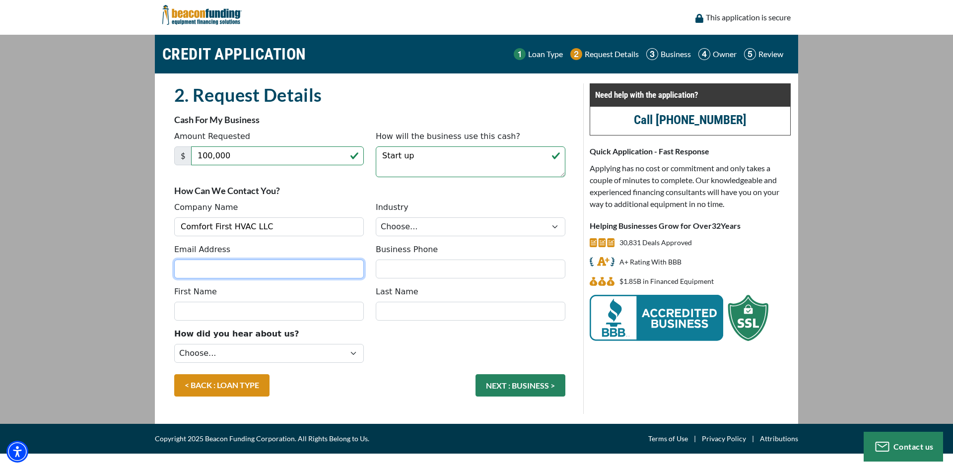
click at [272, 272] on input "Email Address" at bounding box center [269, 269] width 190 height 19
type input "service@comfortfirsthvacllc.com"
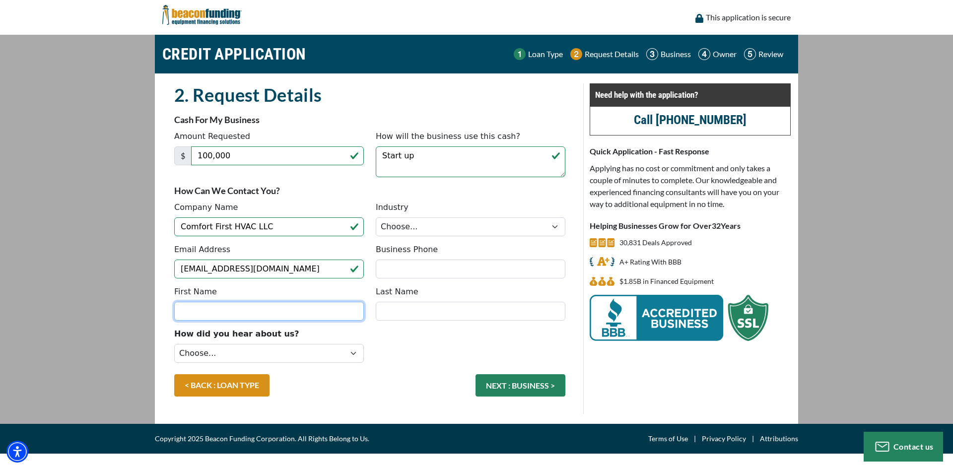
click at [262, 306] on input "First Name" at bounding box center [269, 311] width 190 height 19
type input "Vincent"
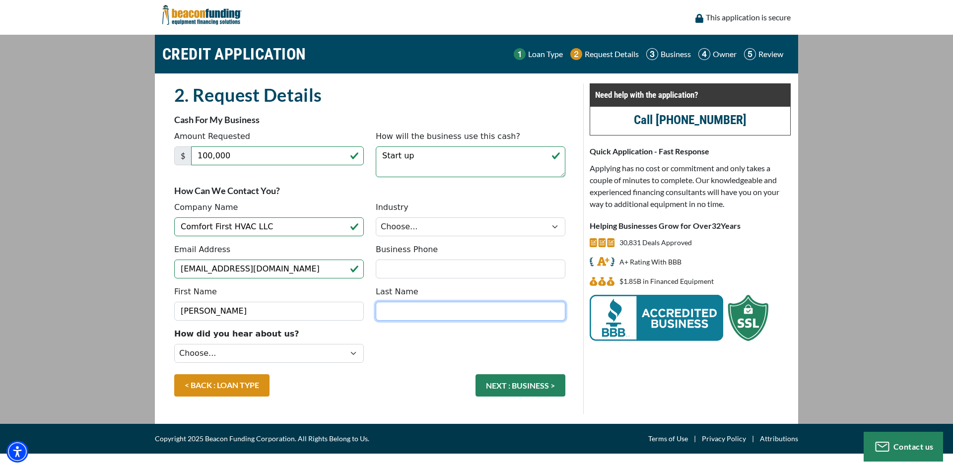
click at [430, 317] on input "Last Name" at bounding box center [471, 311] width 190 height 19
type input "Korzeniowski"
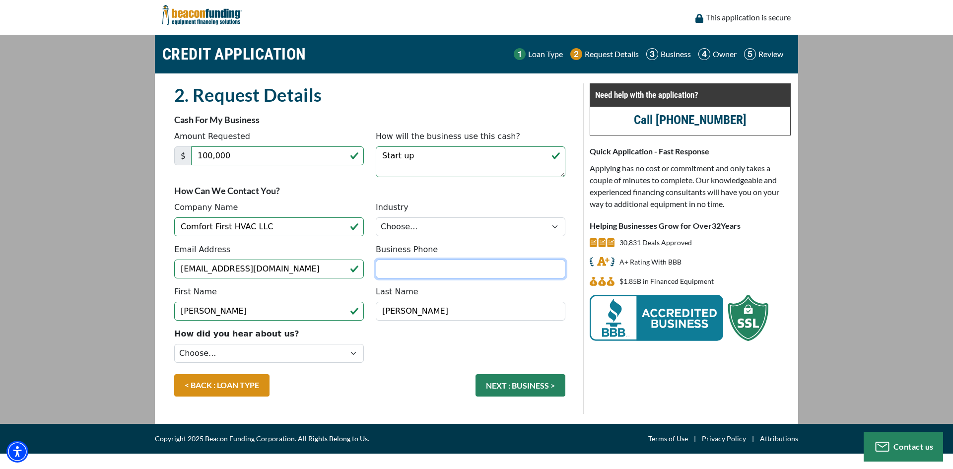
click at [423, 269] on input "Business Phone" at bounding box center [471, 269] width 190 height 19
type input "[PHONE_NUMBER]"
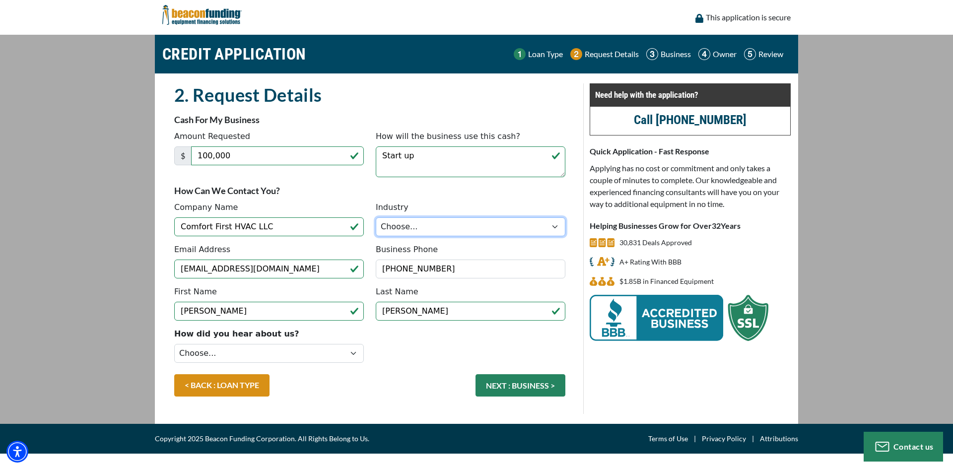
click at [429, 217] on select "Choose... Towing Landscape/Hardscape Decorated Apparel Septic Light Constructio…" at bounding box center [471, 226] width 190 height 19
select select "5"
click at [376, 217] on select "Choose... Towing Landscape/Hardscape Decorated Apparel Septic Light Constructio…" at bounding box center [471, 226] width 190 height 19
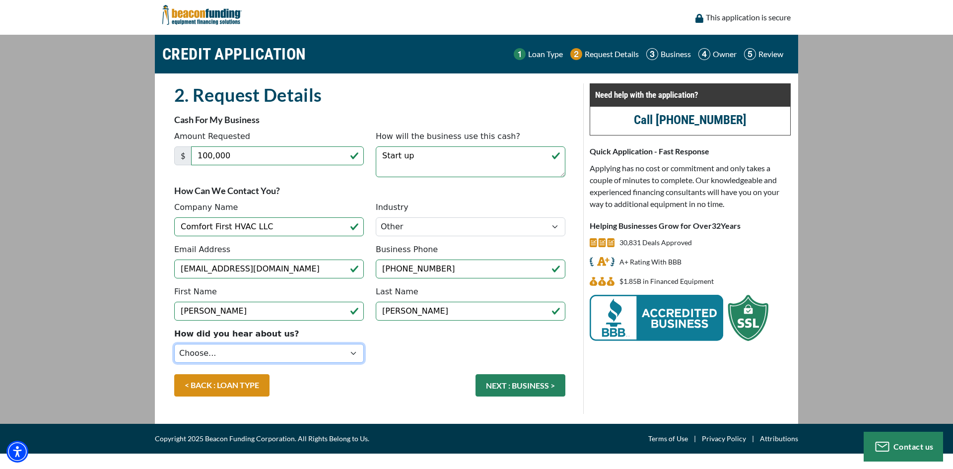
click at [297, 346] on select "Choose... Internet Search Vendor Referral Word of Mouth Client Referral Email E…" at bounding box center [269, 353] width 190 height 19
select select "14"
click at [174, 344] on select "Choose... Internet Search Vendor Referral Word of Mouth Client Referral Email E…" at bounding box center [269, 353] width 190 height 19
click at [503, 378] on button "NEXT : BUSINESS >" at bounding box center [520, 385] width 90 height 22
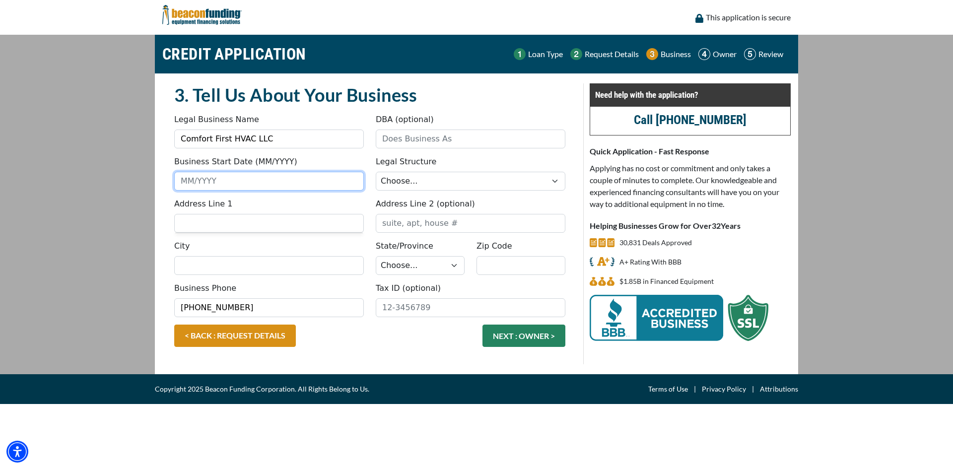
click at [244, 180] on input "Business Start Date (MM/YYYY)" at bounding box center [269, 181] width 190 height 19
type input "09/2025"
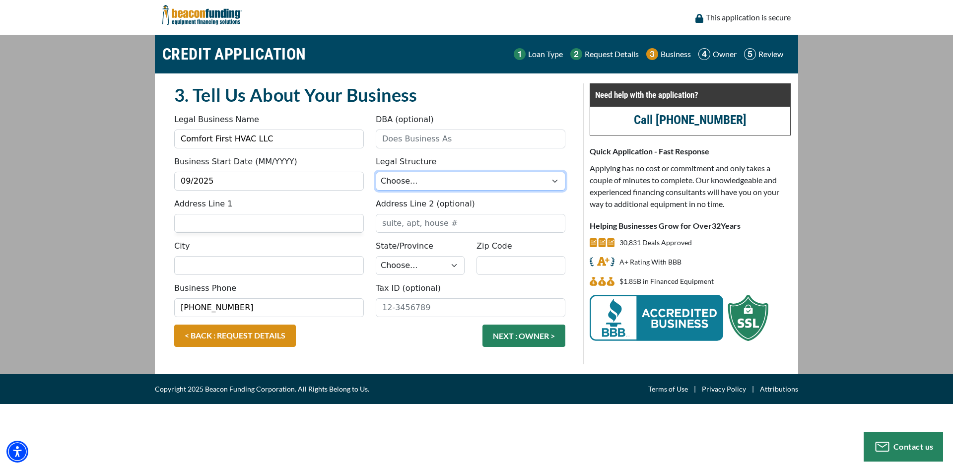
click at [418, 185] on select "Choose... Corporation LLC LLP Municipality Non-Profit Partnership Proprietorship" at bounding box center [471, 181] width 190 height 19
select select "2"
click at [376, 172] on select "Choose... Corporation LLC LLP Municipality Non-Profit Partnership Proprietorship" at bounding box center [471, 181] width 190 height 19
click at [437, 140] on input "DBA (optional)" at bounding box center [471, 139] width 190 height 19
click at [280, 216] on input "Address Line 1" at bounding box center [269, 223] width 190 height 19
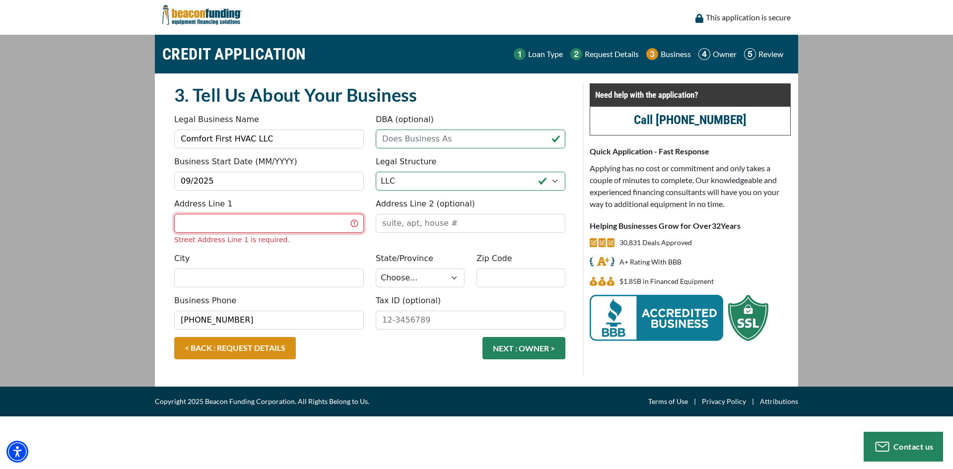
click at [284, 224] on input "Address Line 1" at bounding box center [269, 223] width 190 height 19
click at [222, 230] on input "Address Line 1" at bounding box center [269, 223] width 190 height 19
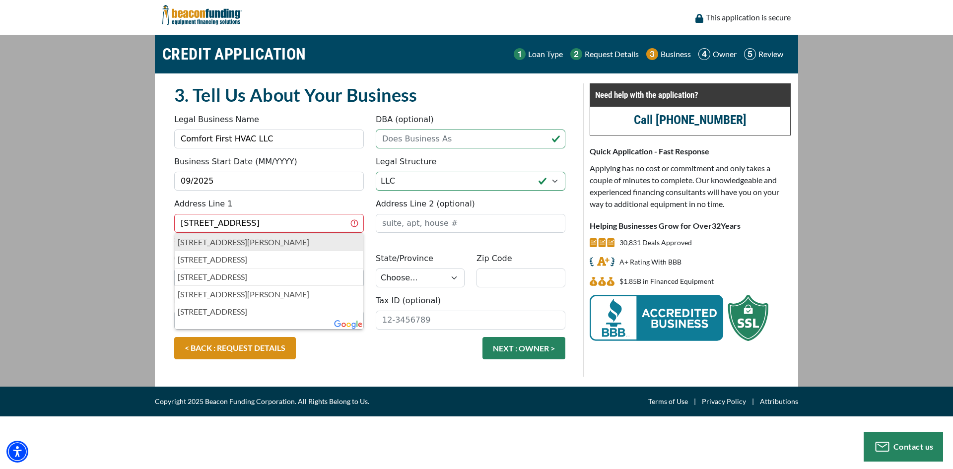
click at [300, 244] on p "[STREET_ADDRESS][PERSON_NAME]" at bounding box center [269, 242] width 183 height 12
type input "[STREET_ADDRESS]"
type input "Saint [PERSON_NAME]"
select select "42"
type input "29479"
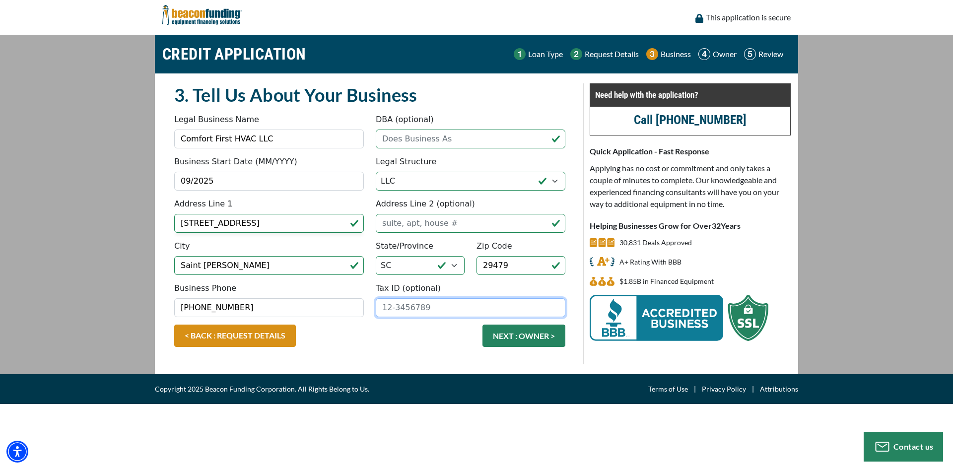
click at [439, 307] on input "Tax ID (optional)" at bounding box center [471, 307] width 190 height 19
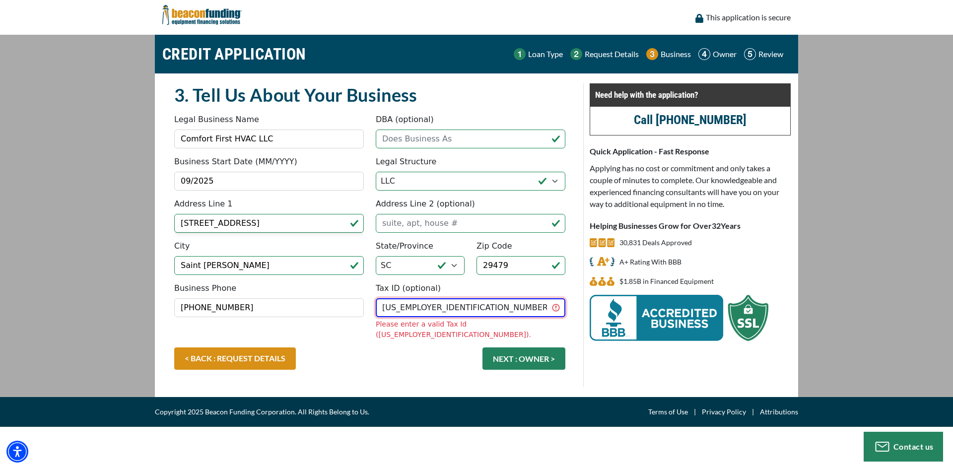
type input "[US_EMPLOYER_IDENTIFICATION_NUMBER]"
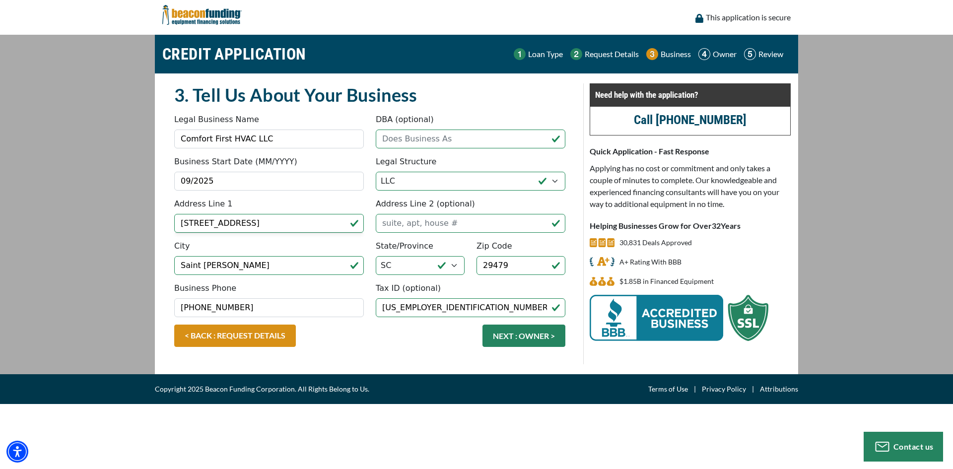
click at [393, 328] on fieldset "3. Tell Us About Your Business Something went wrong, please try again. Legal Bu…" at bounding box center [369, 223] width 403 height 281
click at [506, 338] on button "NEXT : OWNER >" at bounding box center [523, 336] width 83 height 22
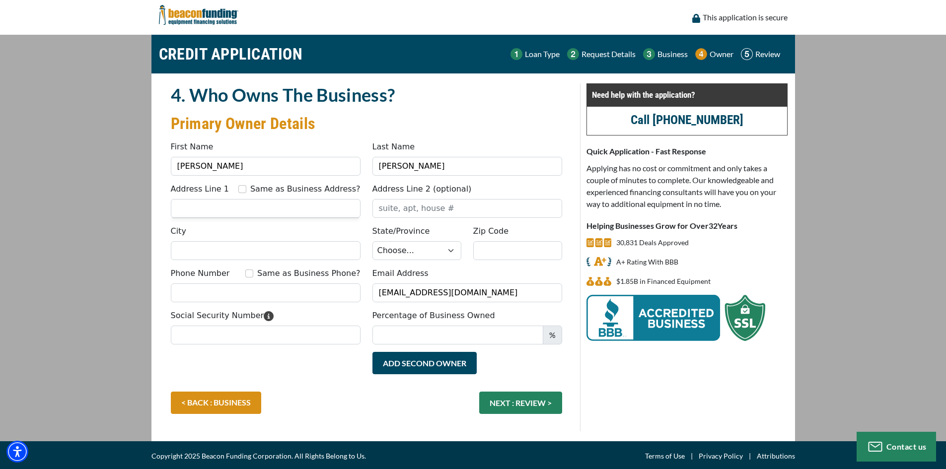
click at [262, 188] on div "Same as Business Address?" at bounding box center [299, 189] width 122 height 12
click at [254, 188] on div "Address Line 1 Same as Business Address?" at bounding box center [266, 191] width 190 height 16
click at [246, 188] on input "Same as Business Address?" at bounding box center [242, 189] width 8 height 8
checkbox input "true"
type input "[STREET_ADDRESS]"
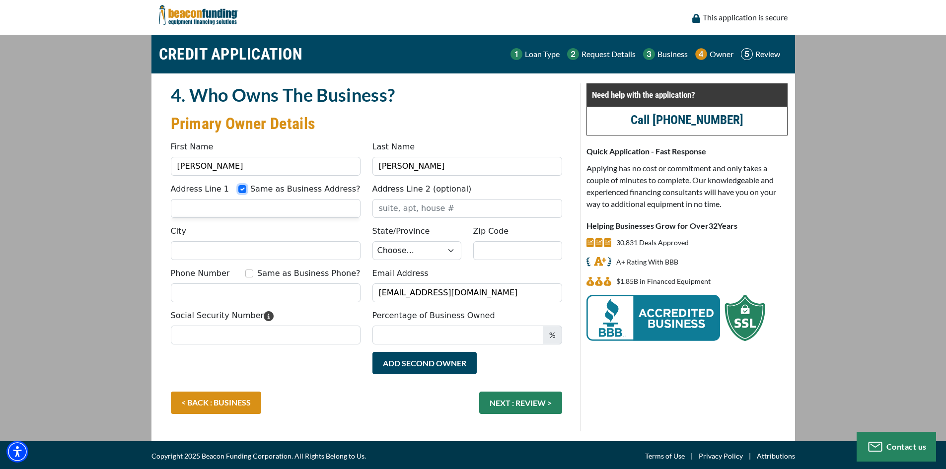
type input "Saint Stephen"
select select "42"
type input "29479"
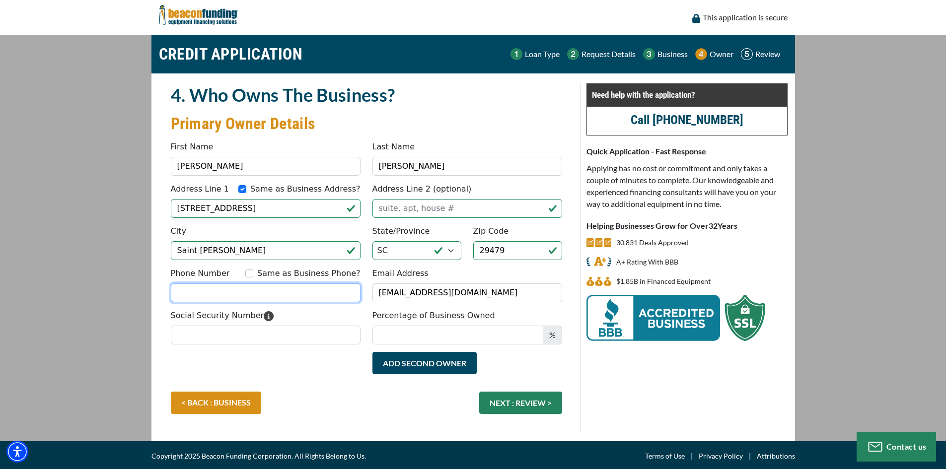
click at [279, 296] on input "Phone Number" at bounding box center [266, 292] width 190 height 19
click at [253, 275] on input "Same as Business Phone?" at bounding box center [249, 274] width 8 height 8
checkbox input "true"
type input "[PHONE_NUMBER]"
click at [303, 333] on input "Social Security Number" at bounding box center [266, 335] width 190 height 19
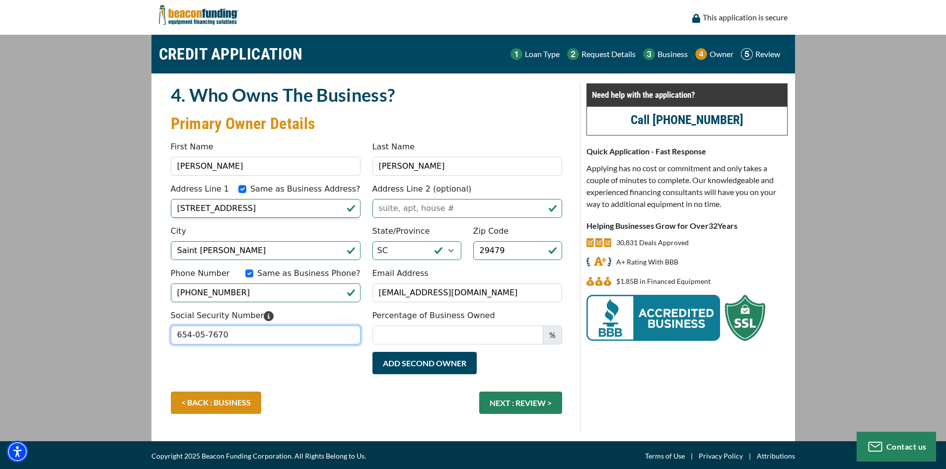
type input "654-05-7670"
click at [392, 320] on label "Percentage of Business Owned" at bounding box center [433, 316] width 123 height 12
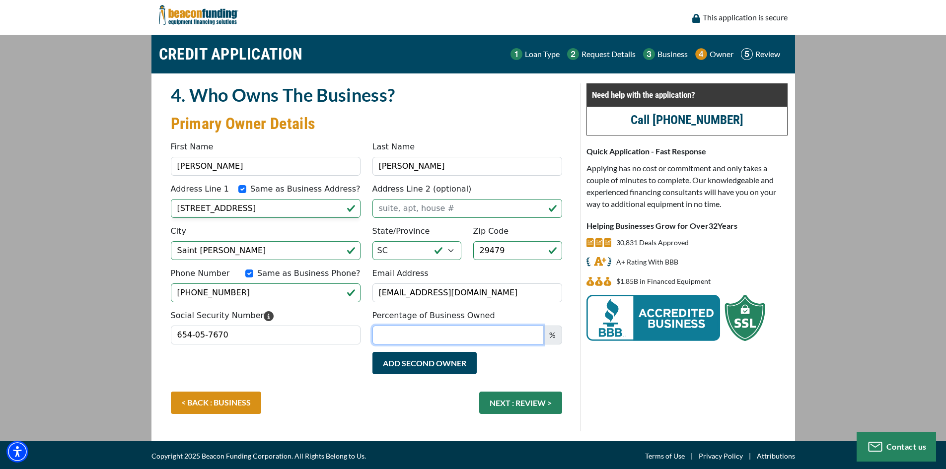
click at [392, 326] on input "Percentage of Business Owned" at bounding box center [457, 335] width 171 height 19
click at [394, 327] on input "Percentage of Business Owned" at bounding box center [457, 335] width 171 height 19
type input "100"
click at [544, 374] on div "Add Second Owner Remove Second Owner" at bounding box center [467, 368] width 202 height 32
click at [515, 399] on button "NEXT : REVIEW >" at bounding box center [520, 403] width 83 height 22
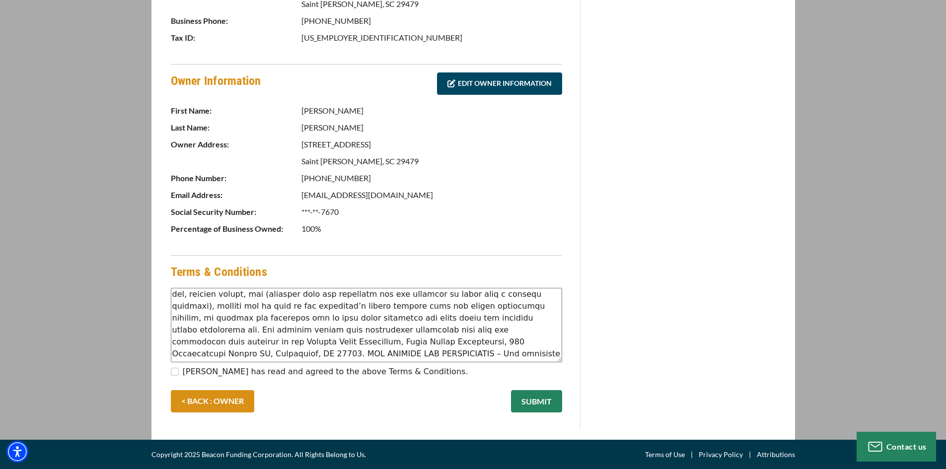
scroll to position [262, 0]
click at [175, 371] on input "[PERSON_NAME] has read and agreed to the above Terms & Conditions." at bounding box center [175, 372] width 8 height 8
checkbox input "true"
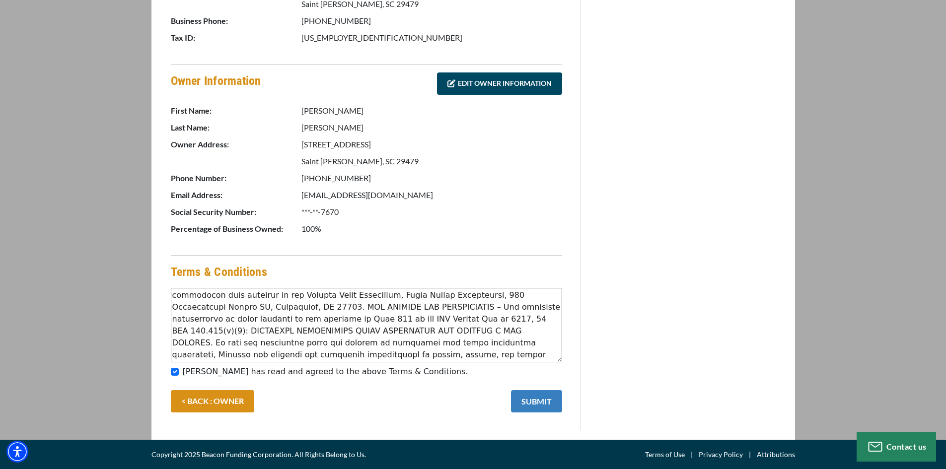
click at [539, 401] on button "SUBMIT" at bounding box center [536, 401] width 51 height 22
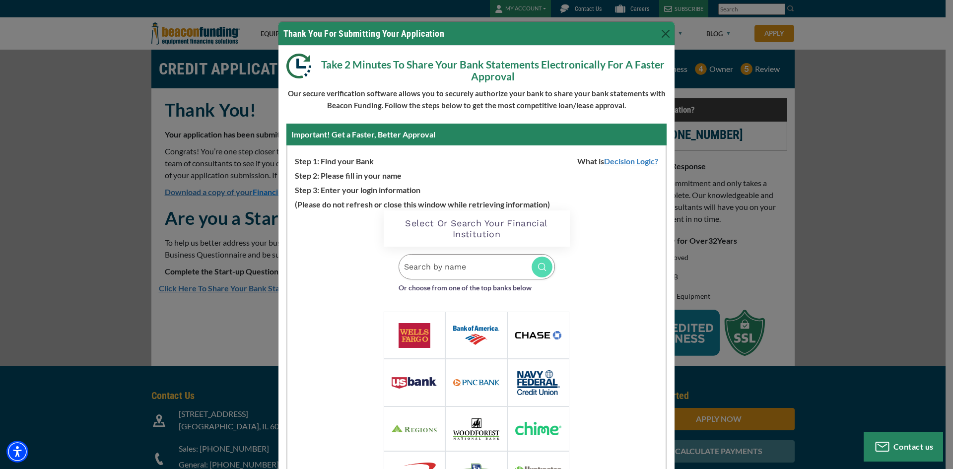
click at [458, 275] on input "Search by name" at bounding box center [477, 266] width 156 height 25
type input "bluevine"
click at [464, 287] on p "Bluevine" at bounding box center [497, 286] width 103 height 9
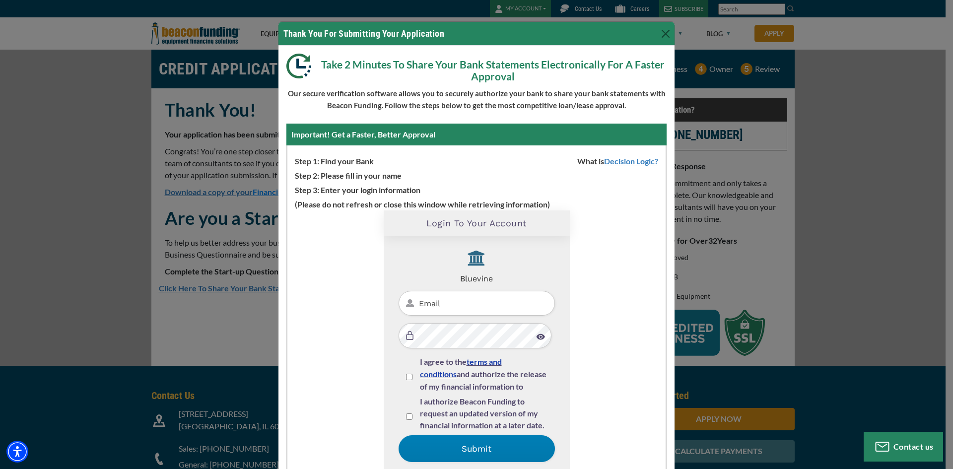
scroll to position [3, 0]
click at [456, 296] on input "Email" at bounding box center [477, 302] width 156 height 25
type input "[EMAIL_ADDRESS][DOMAIN_NAME]"
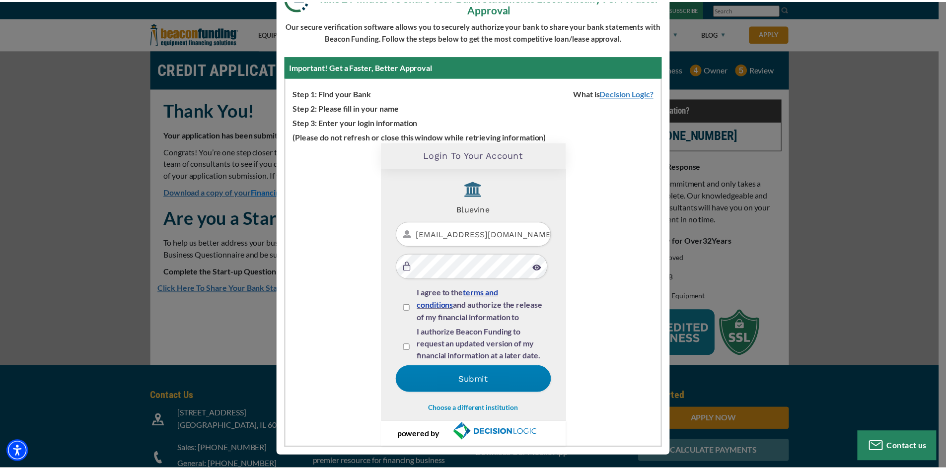
scroll to position [69, 0]
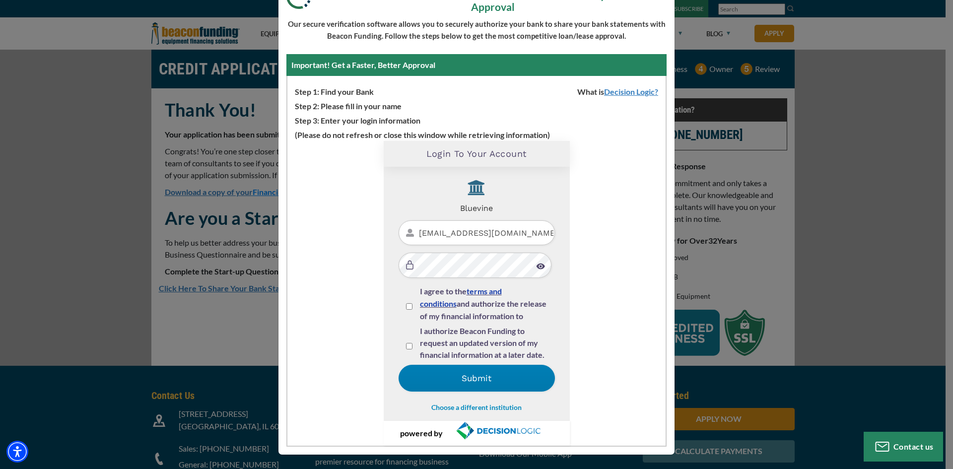
click at [401, 300] on div "I agree to the terms and conditions and authorize the release of my financial i…" at bounding box center [477, 305] width 156 height 40
click at [406, 307] on input "I agree to the terms and conditions and authorize the release of my financial i…" at bounding box center [409, 306] width 6 height 6
checkbox input "true"
click at [406, 347] on input "I authorize Beacon Funding to request an updated version of my financial inform…" at bounding box center [409, 346] width 6 height 6
checkbox input "true"
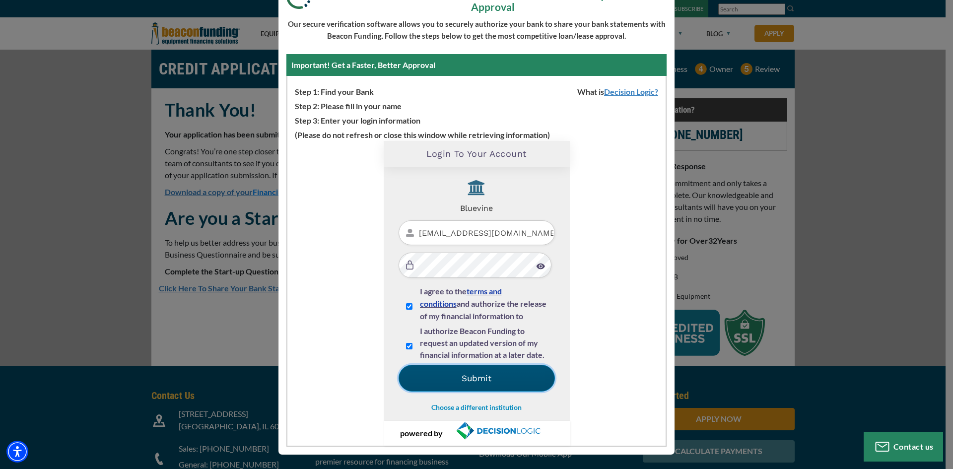
click at [498, 381] on button "Submit" at bounding box center [477, 378] width 156 height 27
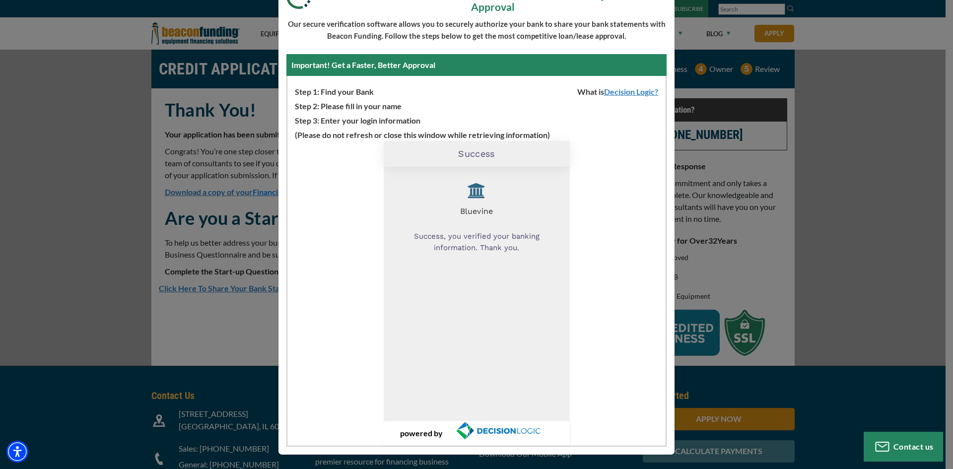
click at [727, 182] on div "Thank You For Submitting Your Application Take 2 Minutes To Share Your Bank Sta…" at bounding box center [476, 234] width 953 height 469
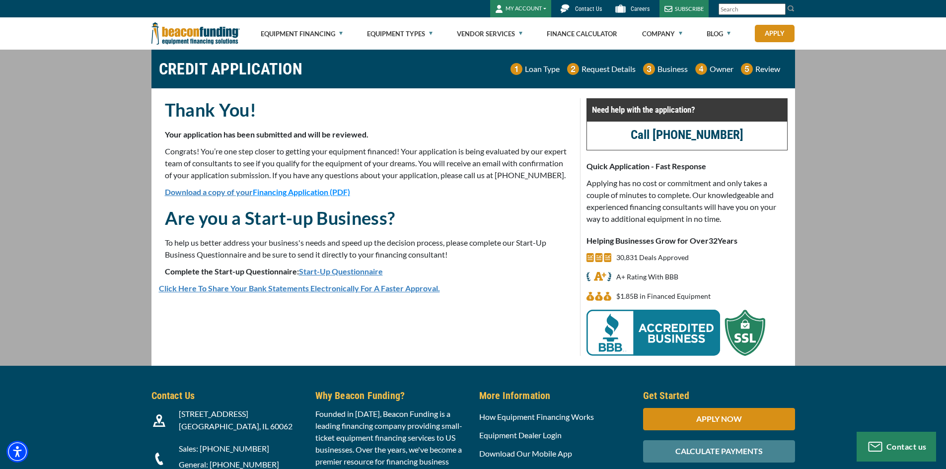
click at [326, 197] on span "Financing Application (PDF)" at bounding box center [301, 191] width 97 height 9
click at [347, 276] on link "Start-Up Questionnaire" at bounding box center [341, 271] width 84 height 9
